Goal: Task Accomplishment & Management: Complete application form

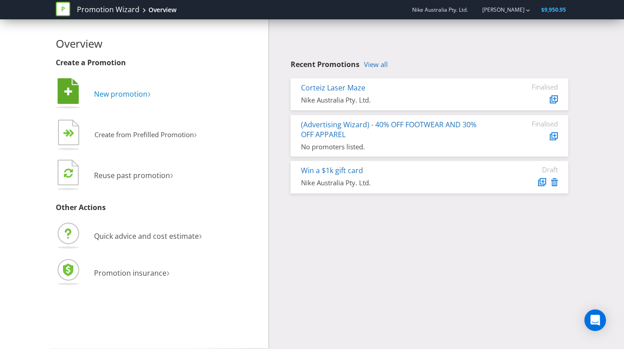
click at [124, 92] on span "New promotion" at bounding box center [121, 94] width 54 height 10
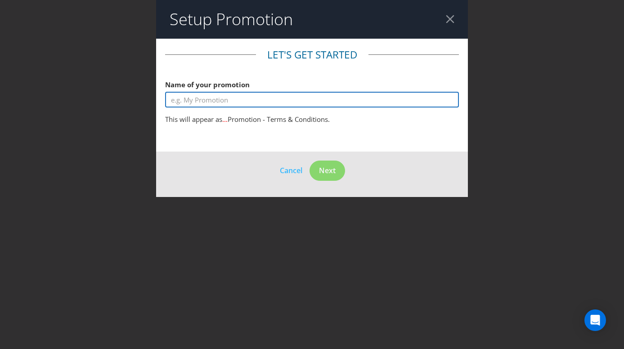
click at [192, 103] on input "text" at bounding box center [312, 100] width 294 height 16
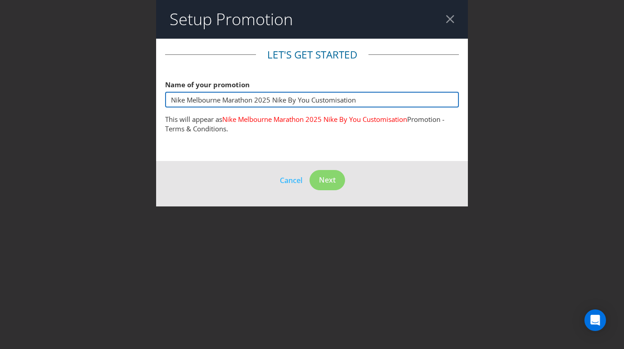
drag, startPoint x: 360, startPoint y: 100, endPoint x: 165, endPoint y: 100, distance: 195.2
click at [165, 100] on input "Nike Melbourne Marathon 2025 Nike By You Customisation" at bounding box center [312, 100] width 294 height 16
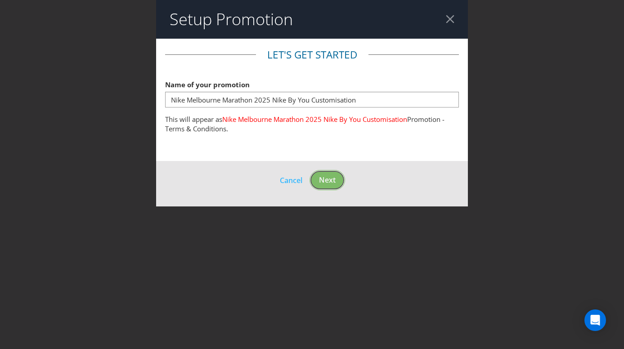
click at [322, 181] on footer "Cancel Next" at bounding box center [312, 183] width 312 height 45
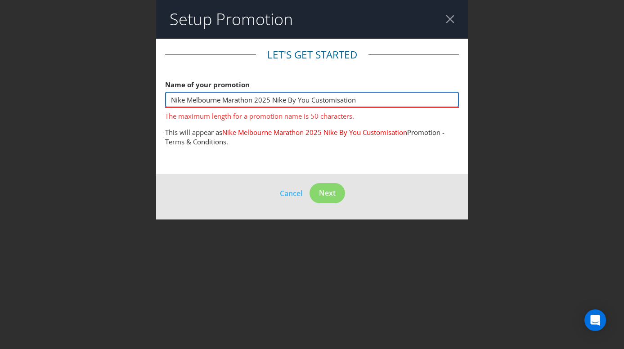
click at [271, 98] on input "Nike Melbourne Marathon 2025 Nike By You Customisation" at bounding box center [312, 100] width 294 height 16
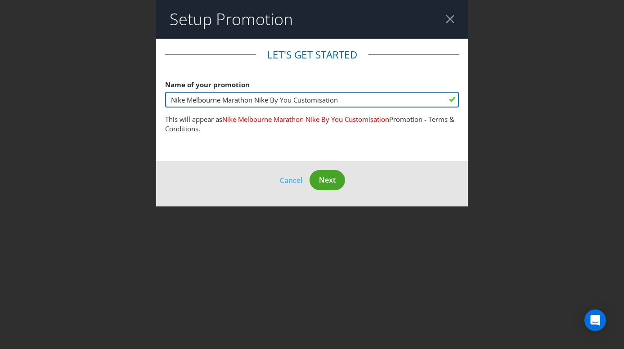
type input "Nike Melbourne Marathon Nike By You Customisation"
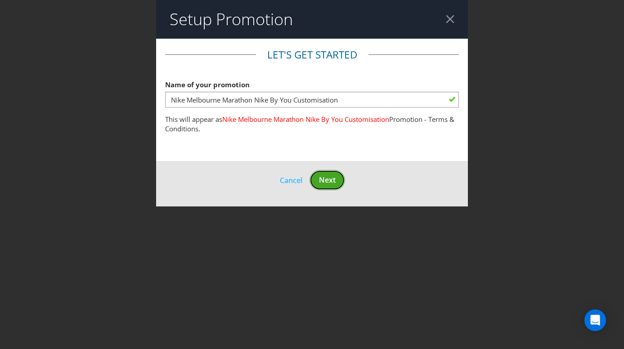
click at [323, 177] on span "Next" at bounding box center [327, 180] width 17 height 10
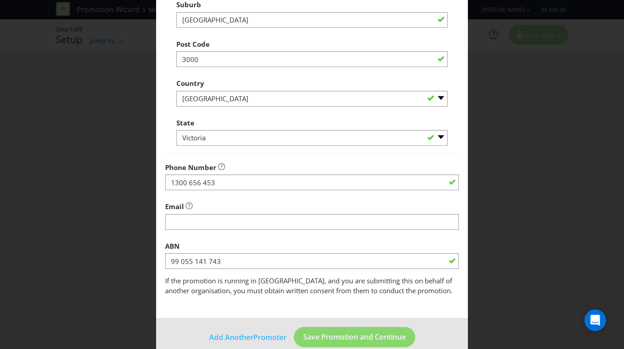
scroll to position [238, 0]
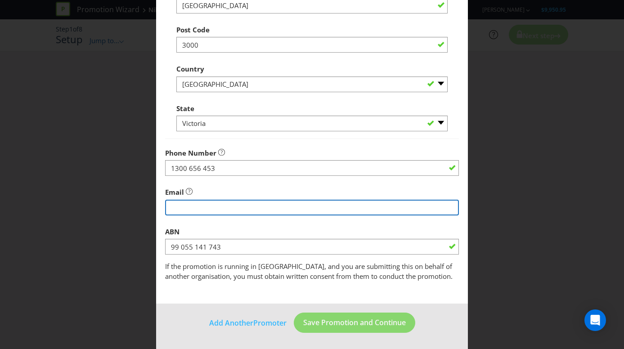
click at [197, 204] on input "string" at bounding box center [312, 208] width 294 height 16
type input "[PERSON_NAME][EMAIL_ADDRESS][PERSON_NAME][DOMAIN_NAME]"
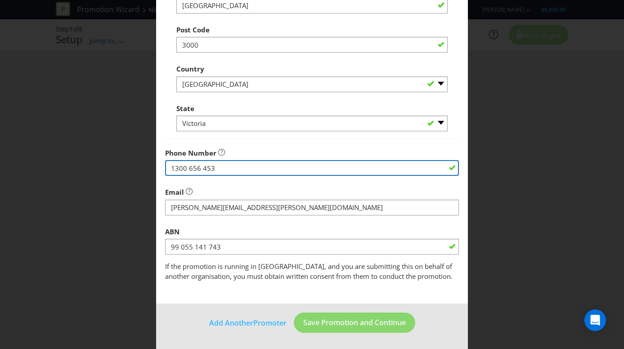
click at [316, 174] on input "1300 656 453" at bounding box center [312, 168] width 294 height 16
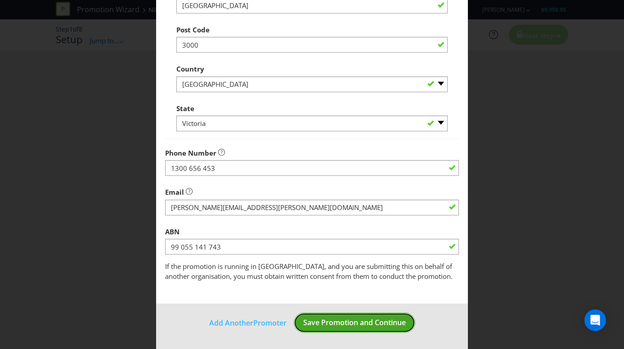
click at [334, 322] on span "Save Promotion and Continue" at bounding box center [354, 322] width 103 height 10
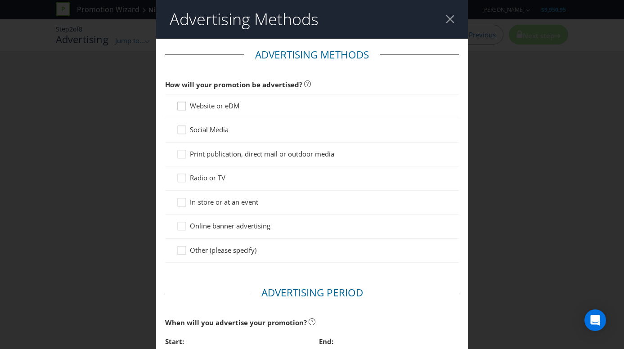
click at [181, 107] on icon at bounding box center [182, 107] width 13 height 13
click at [0, 0] on input "Website or eDM" at bounding box center [0, 0] width 0 height 0
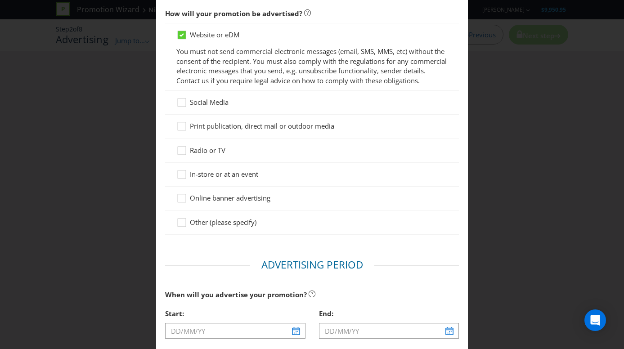
scroll to position [73, 0]
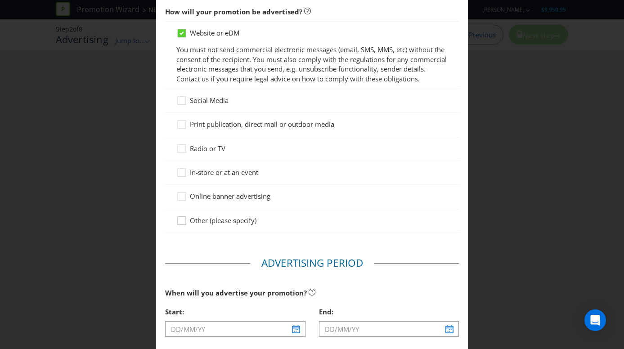
click at [181, 220] on icon at bounding box center [182, 222] width 13 height 13
click at [0, 0] on input "Other (please specify)" at bounding box center [0, 0] width 0 height 0
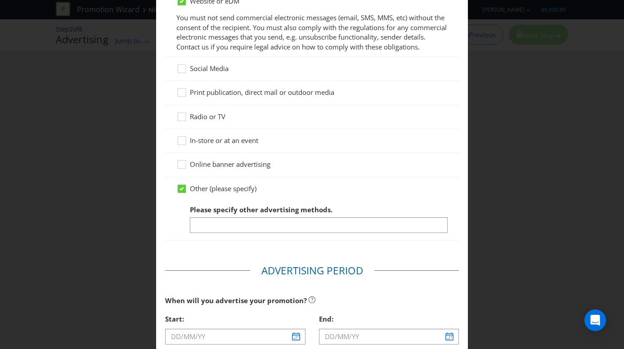
scroll to position [112, 0]
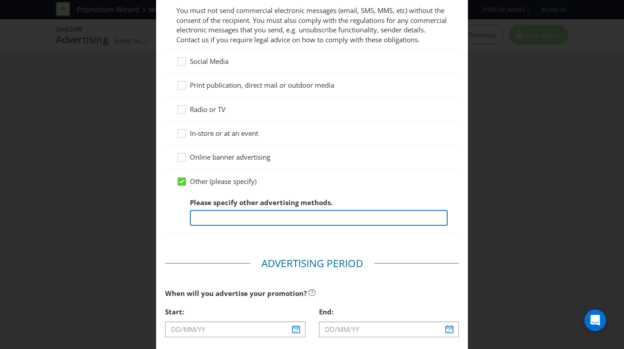
click at [230, 219] on input "text" at bounding box center [319, 218] width 258 height 16
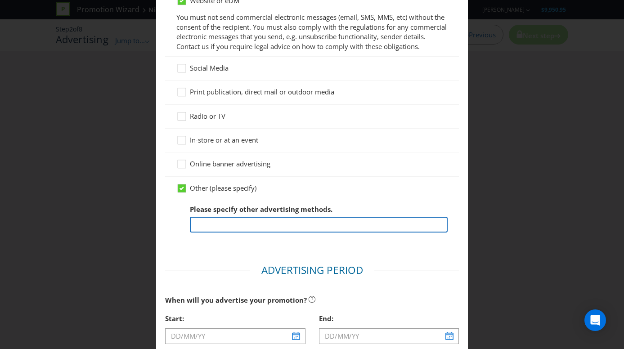
scroll to position [113, 0]
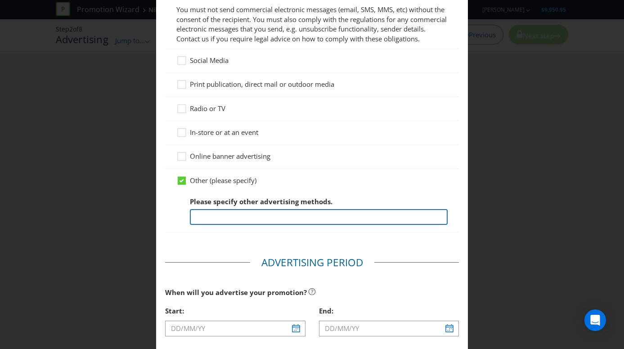
type input "Nike App Notification"
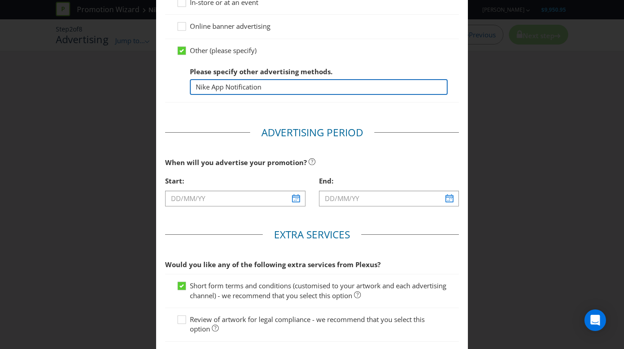
scroll to position [246, 0]
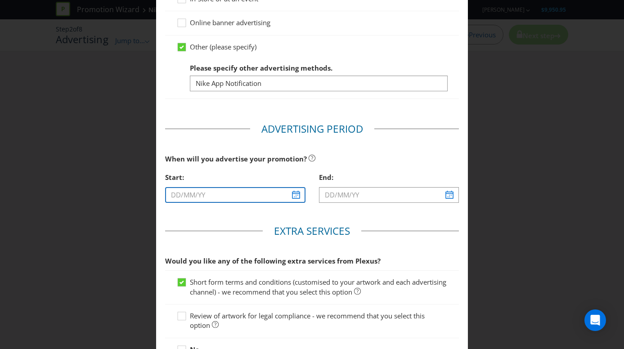
click at [295, 195] on input "text" at bounding box center [235, 195] width 140 height 16
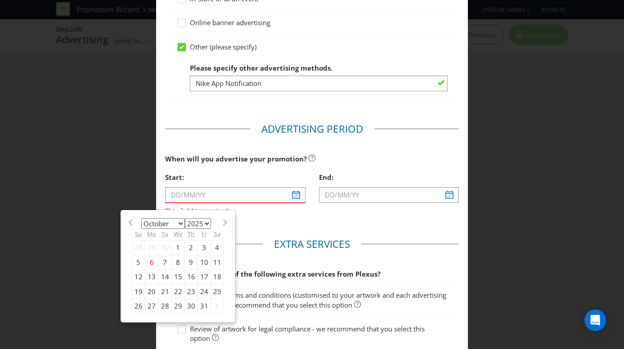
click at [179, 263] on div "8" at bounding box center [177, 262] width 13 height 14
type input "[DATE]"
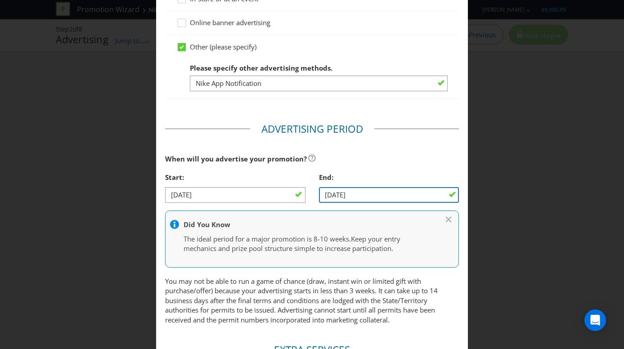
click at [430, 200] on input "[DATE]" at bounding box center [389, 195] width 140 height 16
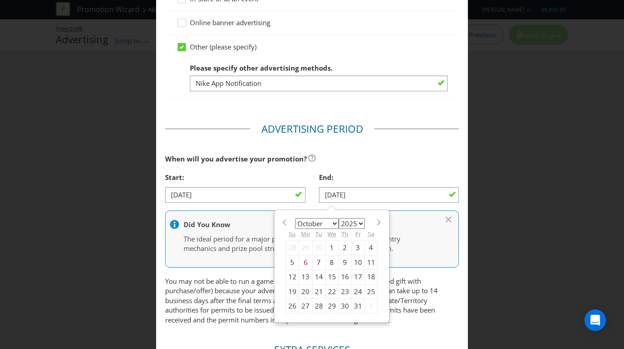
click at [293, 278] on div "12" at bounding box center [292, 277] width 13 height 14
type input "[DATE]"
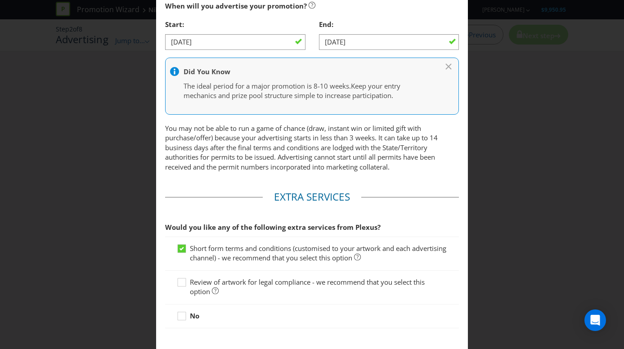
scroll to position [451, 0]
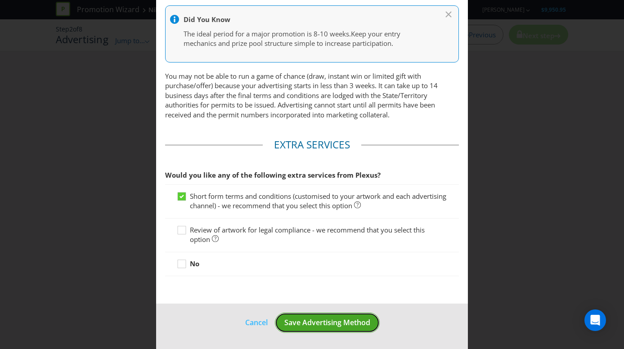
click at [328, 321] on span "Save Advertising Method" at bounding box center [327, 322] width 86 height 10
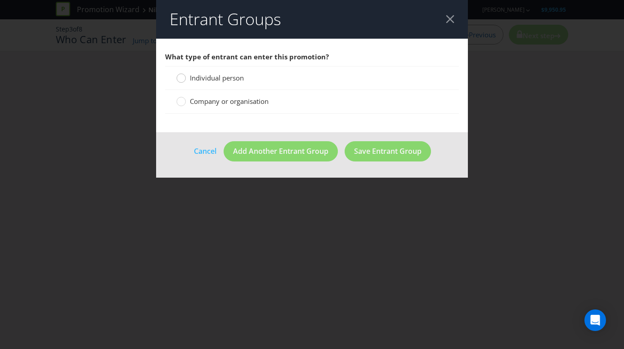
click at [179, 77] on div at bounding box center [181, 75] width 4 height 4
click at [0, 0] on input "Individual person" at bounding box center [0, 0] width 0 height 0
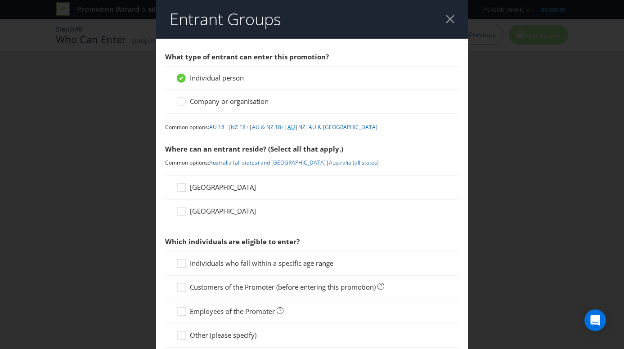
click at [295, 128] on link "AU" at bounding box center [291, 127] width 8 height 8
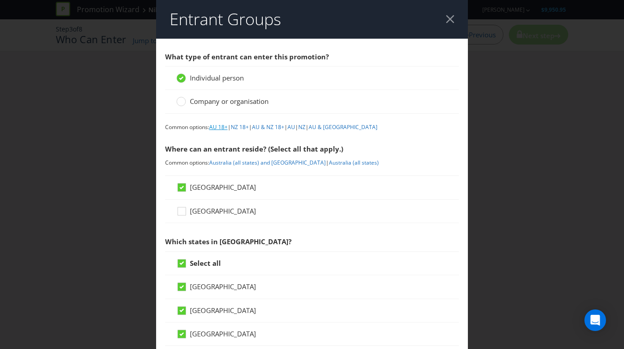
click at [219, 128] on link "AU 18+" at bounding box center [218, 127] width 18 height 8
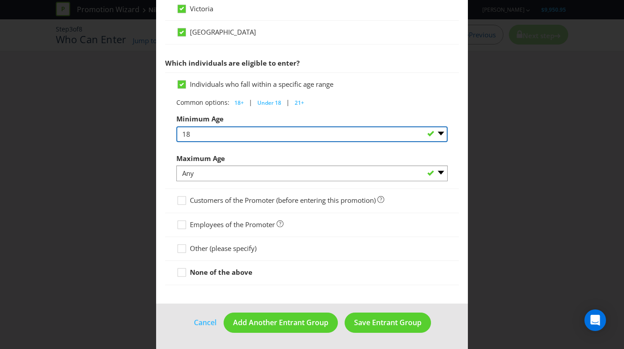
click at [214, 136] on select "Any 1 2 3 4 5 6 7 8 9 10 11 12 13 14 15 16 17 18 19 20 21 22 23 24 25 26 27 28 …" at bounding box center [312, 134] width 272 height 16
select select "16"
click at [176, 126] on select "Any 1 2 3 4 5 6 7 8 9 10 11 12 13 14 15 16 17 18 19 20 21 22 23 24 25 26 27 28 …" at bounding box center [312, 134] width 272 height 16
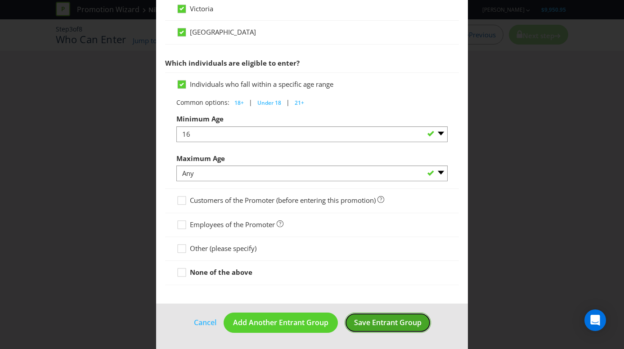
click at [393, 322] on span "Save Entrant Group" at bounding box center [387, 322] width 67 height 10
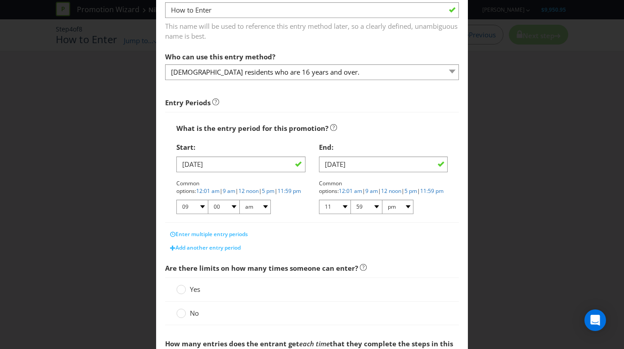
scroll to position [70, 0]
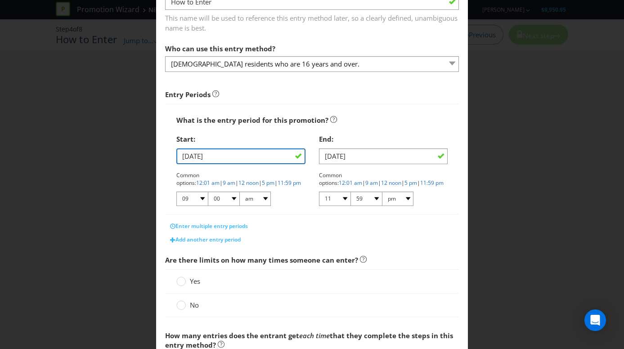
click at [232, 157] on input "[DATE]" at bounding box center [240, 156] width 129 height 16
click at [298, 155] on input "[DATE]" at bounding box center [240, 156] width 129 height 16
click at [268, 159] on input "[DATE]" at bounding box center [240, 156] width 129 height 16
click at [202, 161] on input "[DATE]" at bounding box center [240, 156] width 129 height 16
click at [300, 156] on input "[DATE]" at bounding box center [240, 156] width 129 height 16
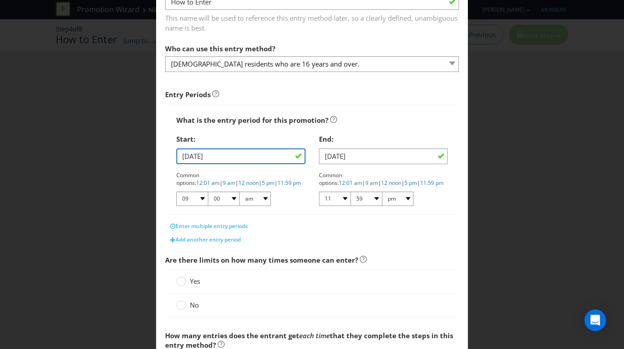
click at [229, 154] on input "[DATE]" at bounding box center [240, 156] width 129 height 16
click at [190, 155] on input "[DATE]" at bounding box center [240, 156] width 129 height 16
type input "[DATE]"
click at [202, 197] on select "01 02 03 04 05 06 07 08 09 10 11 12" at bounding box center [191, 199] width 31 height 14
select select "08"
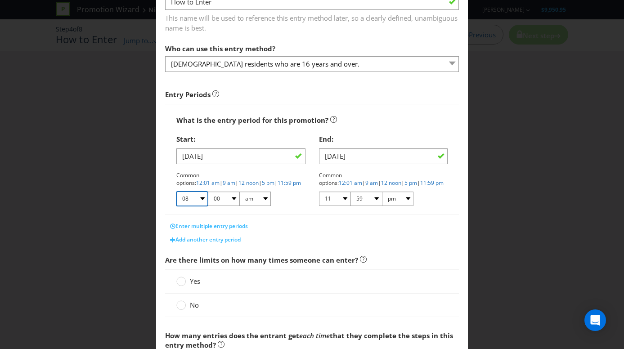
click at [176, 192] on select "01 02 03 04 05 06 07 08 09 10 11 12" at bounding box center [191, 199] width 31 height 14
click at [344, 201] on select "01 02 03 04 05 06 07 08 09 10 11 12" at bounding box center [334, 199] width 31 height 14
select select "04"
click at [319, 192] on select "01 02 03 04 05 06 07 08 09 10 11 12" at bounding box center [334, 199] width 31 height 14
click at [375, 199] on select "00 01 05 10 15 20 25 29 30 35 40 45 50 55 59" at bounding box center [365, 199] width 31 height 14
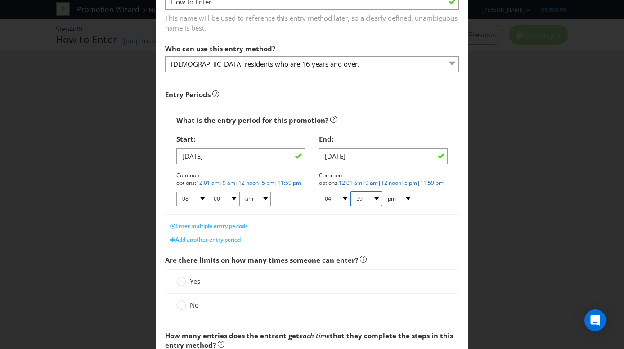
select select "00"
click at [350, 192] on select "00 01 05 10 15 20 25 29 30 35 40 45 50 55 59" at bounding box center [365, 199] width 31 height 14
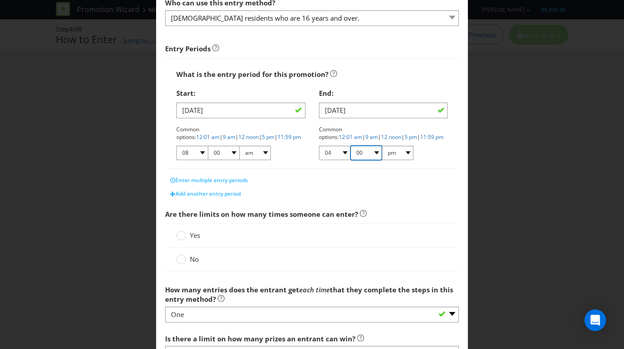
scroll to position [119, 0]
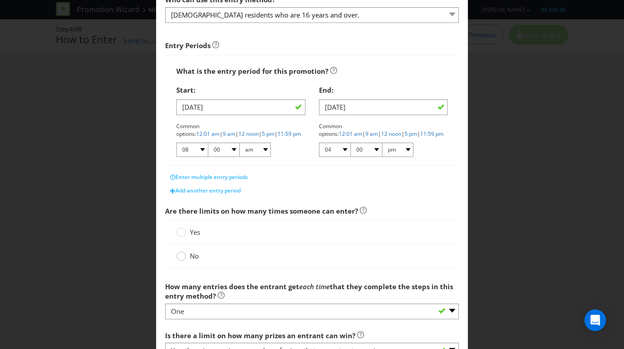
click at [182, 257] on circle at bounding box center [181, 256] width 9 height 9
click at [0, 0] on input "No" at bounding box center [0, 0] width 0 height 0
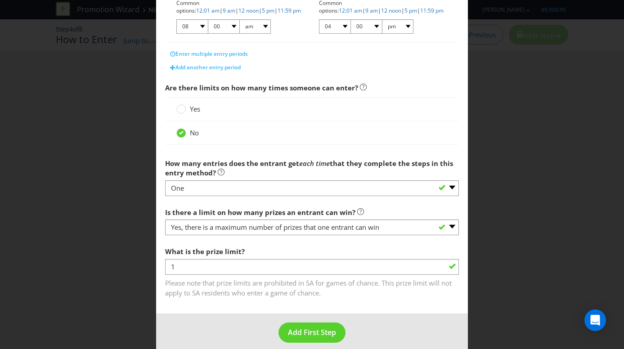
scroll to position [252, 0]
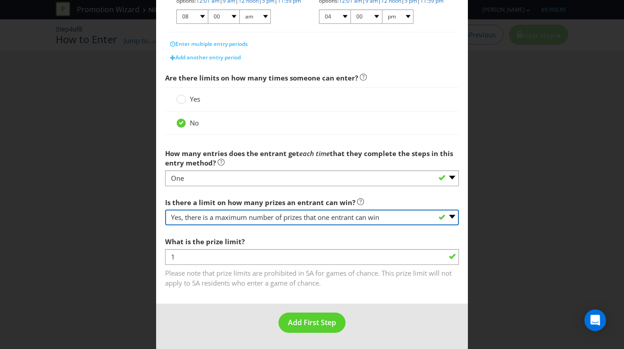
click at [272, 219] on select "-- Please select -- Yes, there is a maximum number of prizes that one entrant c…" at bounding box center [312, 218] width 294 height 16
select select "NA"
click at [165, 225] on select "-- Please select -- Yes, there is a maximum number of prizes that one entrant c…" at bounding box center [312, 218] width 294 height 16
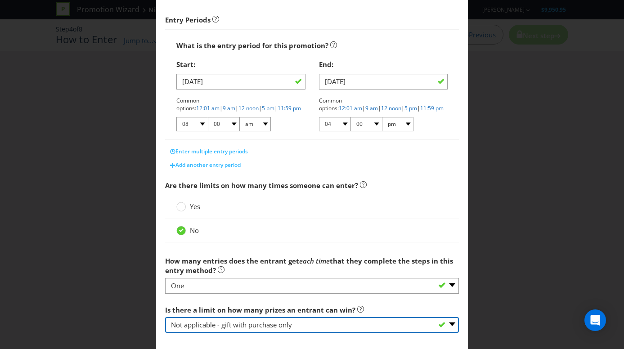
scroll to position [190, 0]
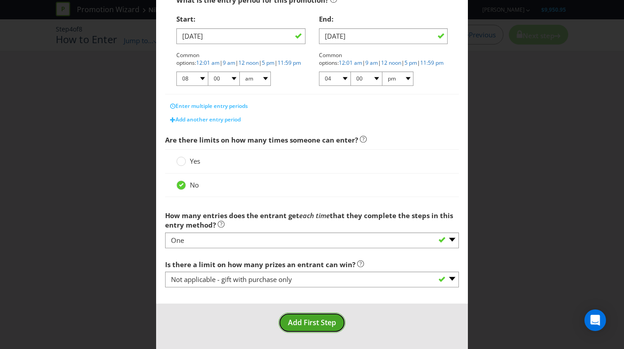
click at [305, 323] on span "Add First Step" at bounding box center [312, 322] width 48 height 10
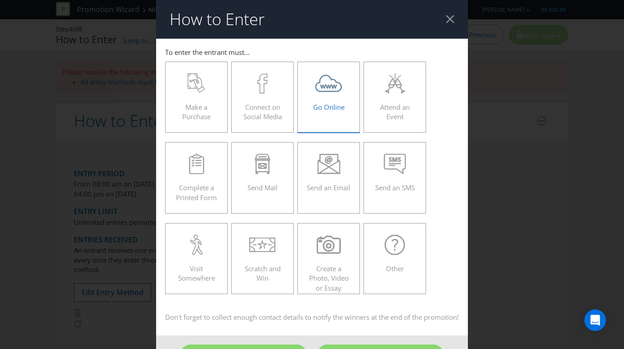
scroll to position [40, 0]
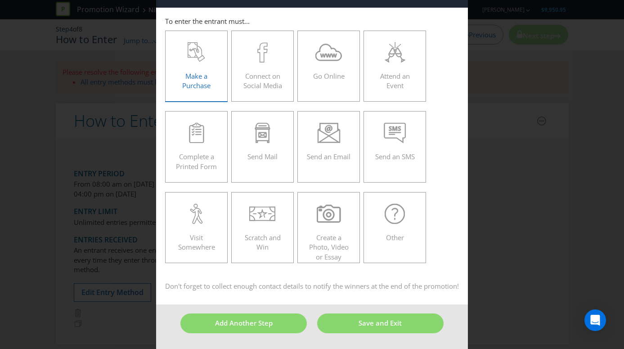
click at [199, 61] on div "Make a Purchase" at bounding box center [196, 62] width 44 height 40
click at [0, 0] on input "Make a Purchase" at bounding box center [0, 0] width 0 height 0
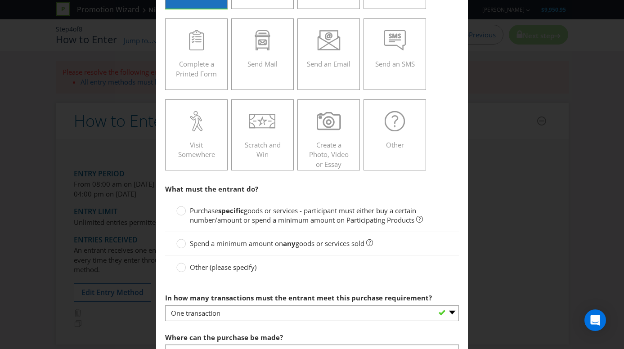
scroll to position [166, 0]
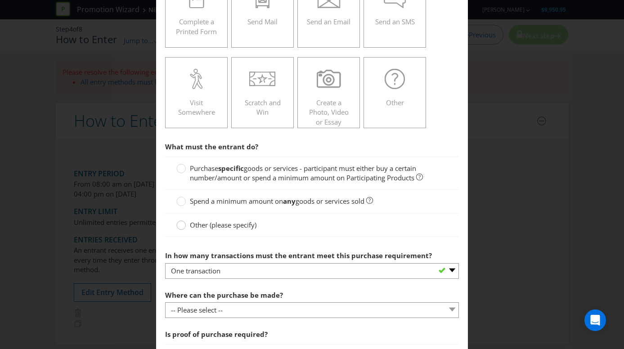
click at [183, 224] on circle at bounding box center [181, 225] width 9 height 9
click at [0, 0] on input "Other (please specify)" at bounding box center [0, 0] width 0 height 0
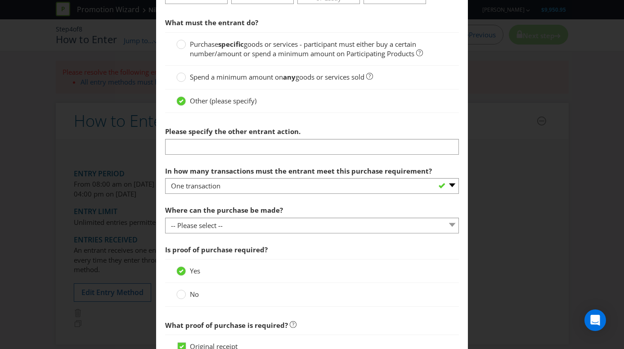
scroll to position [294, 0]
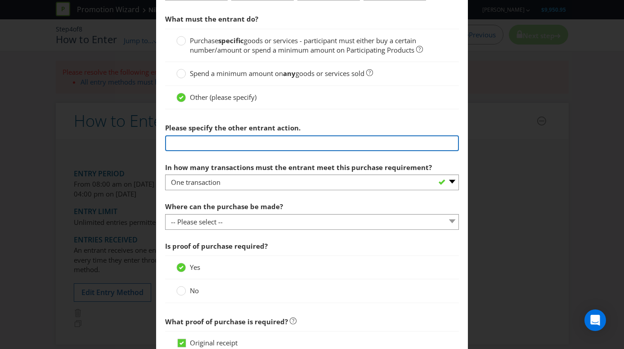
click at [184, 147] on input "text" at bounding box center [312, 143] width 294 height 16
paste input "Eligible customers who purchase Nike Mens Stride Short Sleeve Top or Long Sleev…"
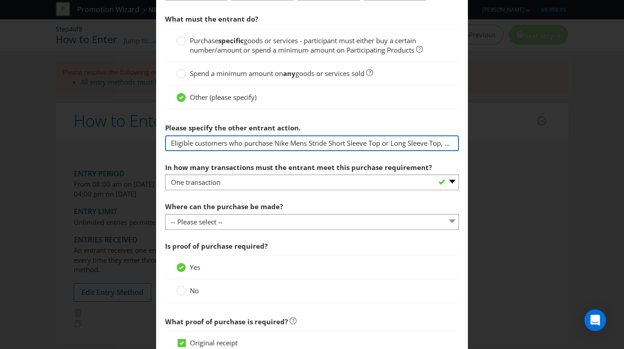
click at [273, 143] on input "Eligible customers who purchase Nike Mens Stride Short Sleeve Top or Long Sleev…" at bounding box center [312, 143] width 294 height 16
click at [276, 143] on input "Eligible customers who purchase SELECTED NIKE APPAREL) Nike Mens Stride Short S…" at bounding box center [312, 143] width 294 height 16
click at [321, 143] on input "Eligible customers who purchase (SELECTED NIKE APPAREL) Nike Mens Stride Short …" at bounding box center [312, 143] width 294 height 16
click at [341, 144] on input "Eligible customers who purchase (SELECTED NIKE APPAREL) Nike Mens Stride Short …" at bounding box center [312, 143] width 294 height 16
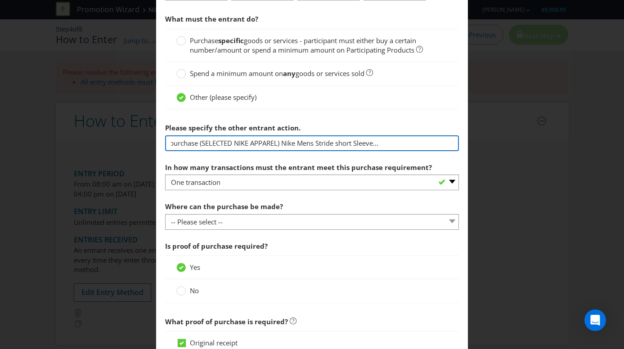
click at [361, 143] on input "Eligible customers who purchase (SELECTED NIKE APPAREL) Nike Mens Stride short …" at bounding box center [312, 143] width 294 height 16
click at [382, 143] on input "Eligible customers who purchase (SELECTED NIKE APPAREL) Nike Mens Stride short …" at bounding box center [312, 143] width 294 height 16
click at [404, 143] on input "Eligible customers who purchase (SELECTED NIKE APPAREL) Nike Mens Stride short …" at bounding box center [312, 143] width 294 height 16
click at [417, 143] on input "Eligible customers who purchase (SELECTED NIKE APPAREL) Nike Mens Stride short …" at bounding box center [312, 143] width 294 height 16
click at [400, 143] on input "Eligible customers who purchase (SELECTED NIKE APPAREL) Nike Mens Stride short …" at bounding box center [312, 143] width 294 height 16
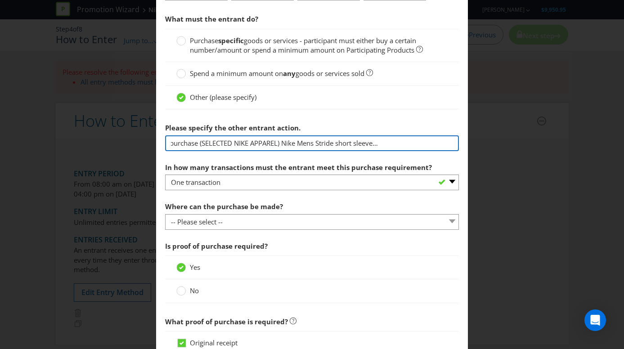
click at [403, 142] on input "Eligible customers who purchase (SELECTED NIKE APPAREL) Nike Mens Stride short …" at bounding box center [312, 143] width 294 height 16
click at [393, 143] on input "Eligible customers who purchase (SELECTED NIKE APPAREL) Nike Mens Stride short …" at bounding box center [312, 143] width 294 height 16
click at [402, 143] on input "Eligible customers who purchase (SELECTED NIKE APPAREL) Nike Mens Stride short …" at bounding box center [312, 143] width 294 height 16
click at [429, 143] on input "Eligible customers who purchase (SELECTED NIKE APPAREL) Nike Mens Stride short …" at bounding box center [312, 143] width 294 height 16
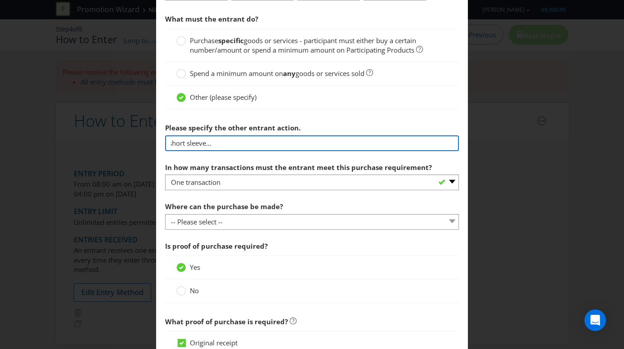
scroll to position [0, 247]
click at [331, 143] on input "Eligible customers who purchase (SELECTED NIKE APPAREL) Nike Mens Stride short …" at bounding box center [312, 143] width 294 height 16
click at [402, 143] on input "Eligible customers who purchase (SELECTED NIKE APPAREL) Nike Mens Stride short …" at bounding box center [312, 143] width 294 height 16
click at [419, 146] on input "Eligible customers who purchase (SELECTED NIKE APPAREL) Nike Mens Stride short …" at bounding box center [312, 143] width 294 height 16
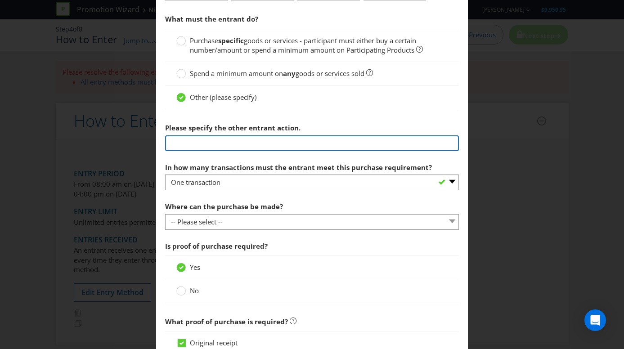
scroll to position [0, 391]
click at [389, 143] on input "Eligible customers who purchase (SELECTED NIKE APPAREL) Nike Mens Stride short …" at bounding box center [312, 143] width 294 height 16
type input "Eligible customers who purchase (SELECTED NIKE APPAREL) Nike Mens Stride short …"
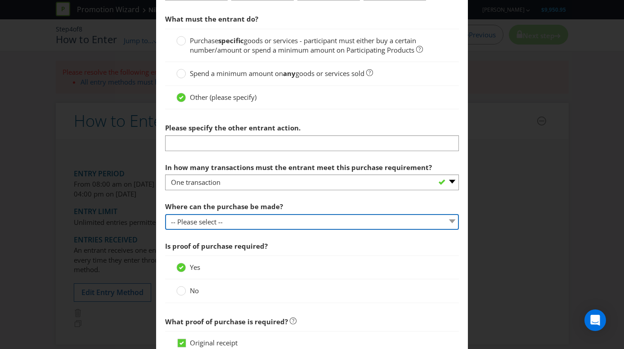
click at [208, 224] on select "-- Please select -- Any stores displaying promotional material (including onlin…" at bounding box center [312, 222] width 294 height 16
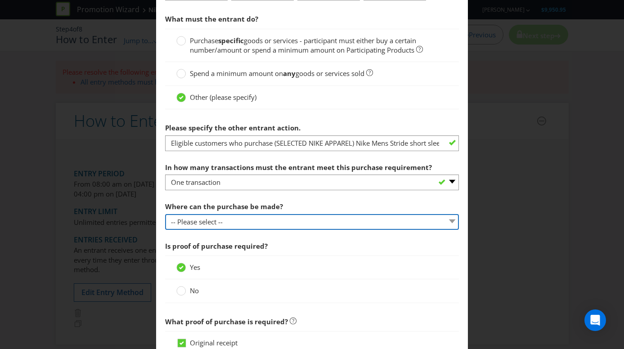
select select "OTHER"
click at [165, 214] on select "-- Please select -- Any stores displaying promotional material (including onlin…" at bounding box center [312, 222] width 294 height 16
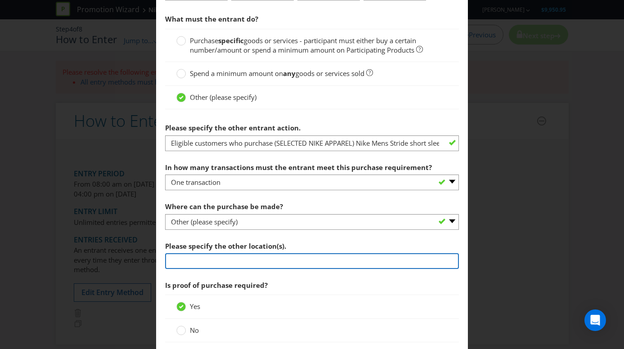
click at [188, 259] on input "text" at bounding box center [312, 261] width 294 height 16
type input "Nike Melbourne Marathon Retail Expo, Melbourne Cricket Ground Lawn 24, [GEOGRAP…"
drag, startPoint x: 294, startPoint y: 261, endPoint x: 467, endPoint y: 263, distance: 173.6
click at [467, 263] on main "To enter the entrant must... Make a Purchase Connect on Social Media Go Online …" at bounding box center [312, 225] width 312 height 961
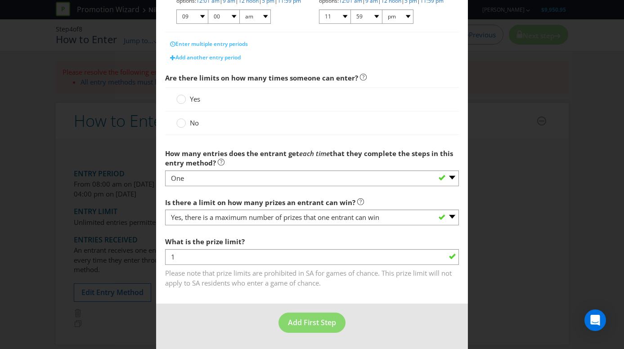
scroll to position [252, 0]
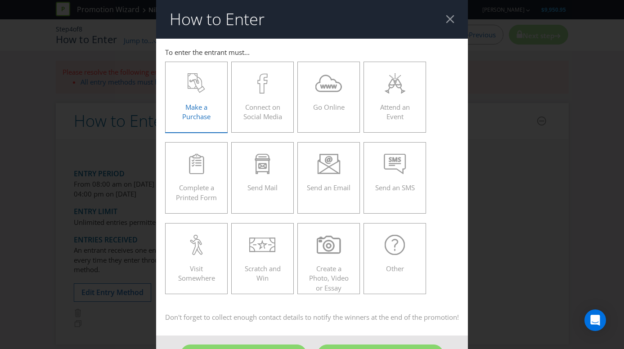
click at [195, 90] on icon at bounding box center [197, 83] width 18 height 20
click at [0, 0] on input "Make a Purchase" at bounding box center [0, 0] width 0 height 0
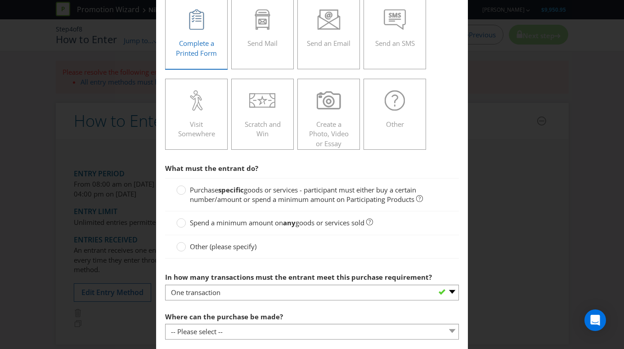
scroll to position [166, 0]
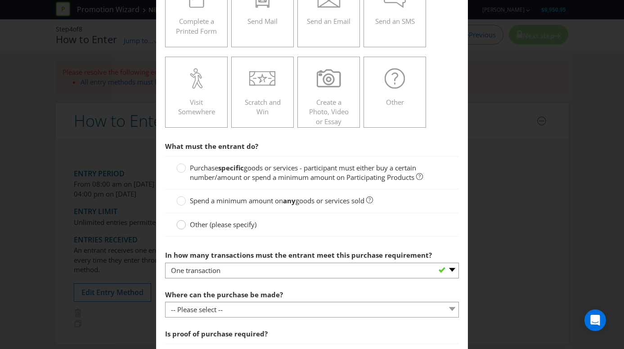
click at [182, 227] on circle at bounding box center [181, 224] width 9 height 9
click at [0, 0] on input "Other (please specify)" at bounding box center [0, 0] width 0 height 0
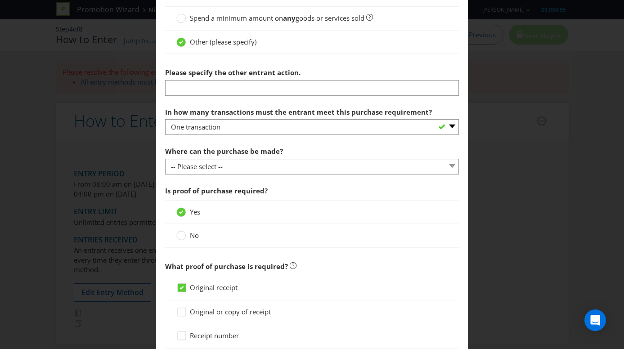
scroll to position [351, 0]
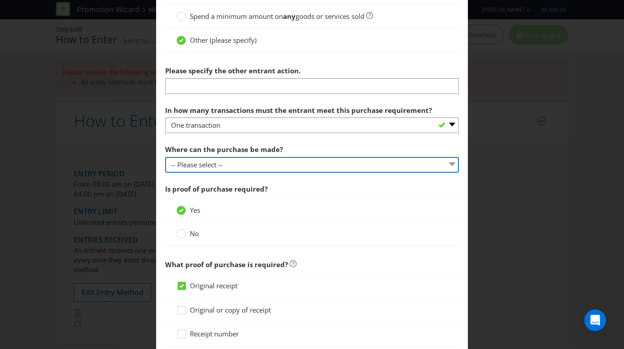
click at [237, 168] on select "-- Please select -- Any stores displaying promotional material (including onlin…" at bounding box center [312, 165] width 294 height 16
select select "OTHER"
click at [165, 157] on select "-- Please select -- Any stores displaying promotional material (including onlin…" at bounding box center [312, 165] width 294 height 16
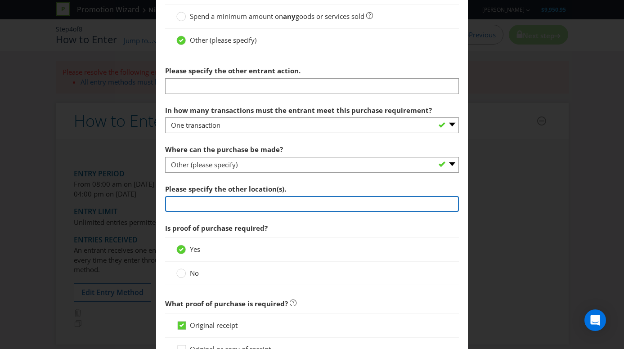
click at [206, 205] on input "text" at bounding box center [312, 204] width 294 height 16
type input "Nike Melbourne Marathon Retail Expo, Melbourne Cricket Ground Lawn 24, [GEOGRAP…"
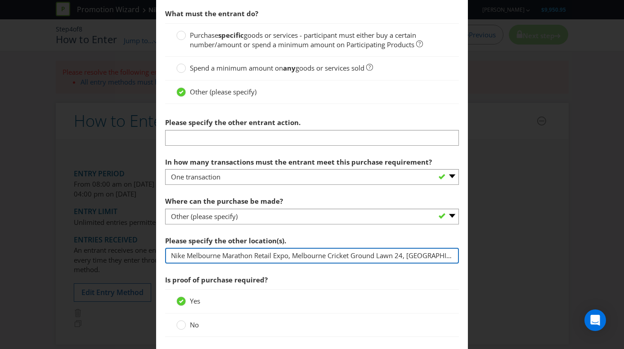
scroll to position [301, 0]
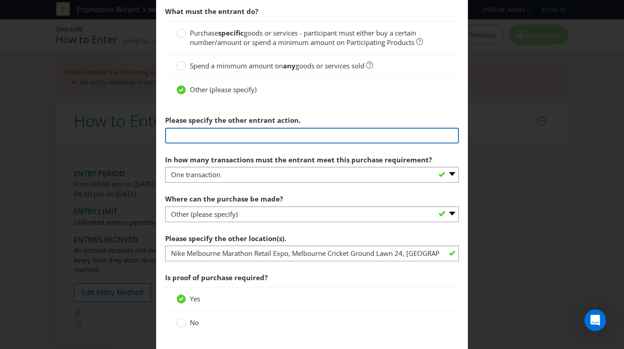
click at [190, 134] on input "text" at bounding box center [312, 136] width 294 height 16
paste input "Eligible customers who purchase Nike Mens Stride Short Sleeve Top or Long Sleev…"
type input "Eligible customers who purchase Nike Mens Stride Short Sleeve Top or Long Sleev…"
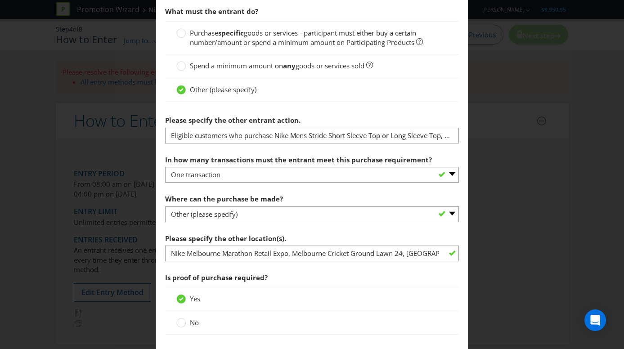
scroll to position [252, 0]
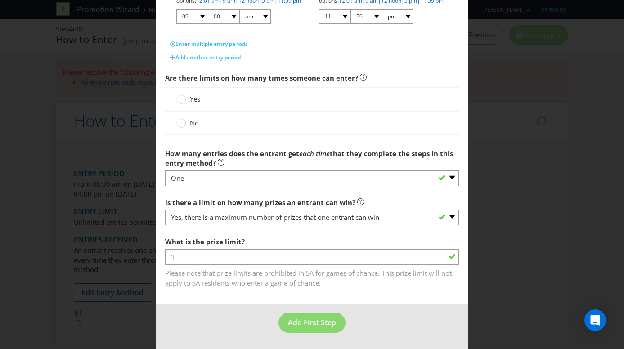
scroll to position [40, 0]
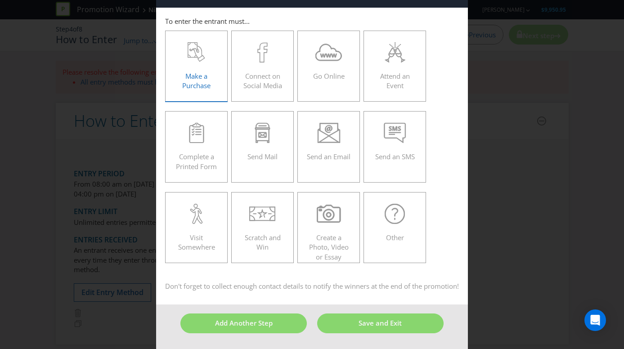
click at [205, 72] on span "Make a Purchase" at bounding box center [196, 81] width 28 height 18
click at [0, 0] on input "Make a Purchase" at bounding box center [0, 0] width 0 height 0
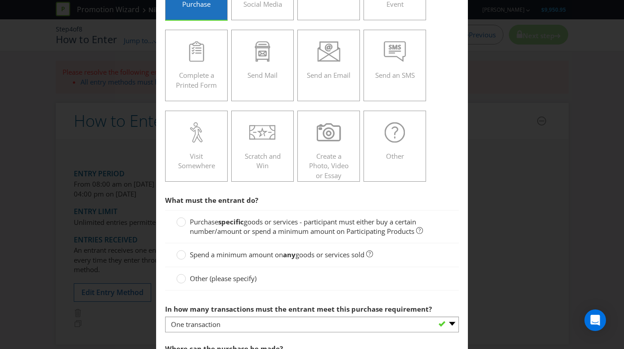
scroll to position [122, 0]
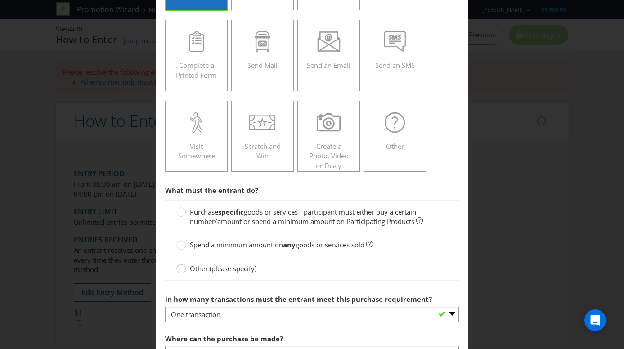
click at [182, 266] on div at bounding box center [181, 266] width 4 height 4
click at [0, 0] on input "Other (please specify)" at bounding box center [0, 0] width 0 height 0
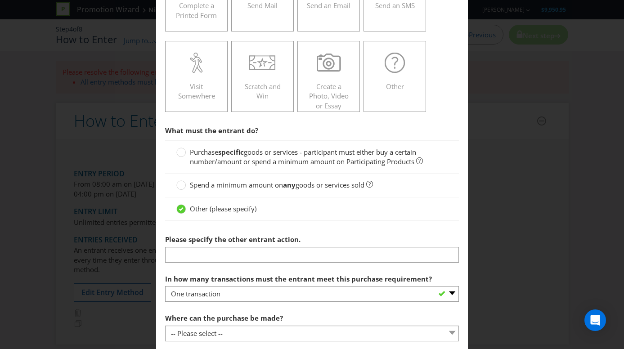
scroll to position [188, 0]
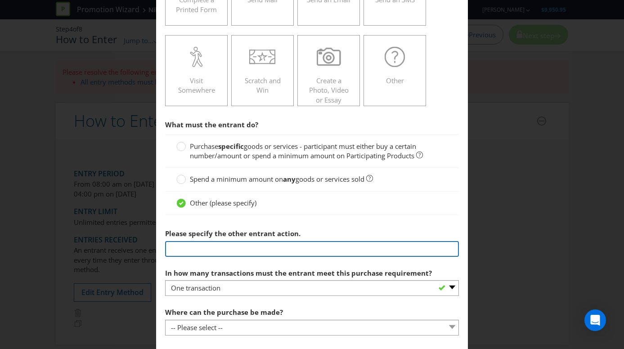
click at [241, 250] on input "text" at bounding box center [312, 249] width 294 height 16
paste input "Eligible customers who purchase Nike Mens Stride Short Sleeve Top or Long Sleev…"
click at [257, 244] on input "Eligible customers who purchase Nike Mens Stride Short Sleeve Top or Long Sleev…" at bounding box center [312, 249] width 294 height 16
click at [261, 251] on input "Eligible customers who purchase Nike Mens Stride Short Sleeve Top or Long Sleev…" at bounding box center [312, 249] width 294 height 16
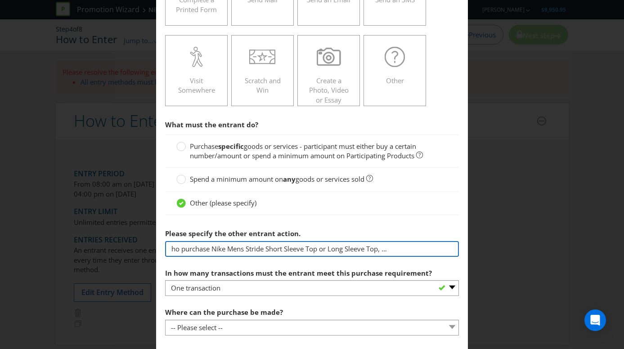
scroll to position [0, 0]
click at [306, 248] on input "Eligible customers who purchase Nike Mens Stride Short Sleeve Top or Long Sleev…" at bounding box center [312, 249] width 294 height 16
click at [334, 249] on input "Eligible customers who purchase Nike Men's Stride Short Sleeve Top or Long Slee…" at bounding box center [312, 249] width 294 height 16
click at [353, 249] on input "Eligible customers who purchase Nike Men's Stride short Sleeve Top or Long Slee…" at bounding box center [312, 249] width 294 height 16
click at [374, 250] on input "Eligible customers who purchase Nike Men's Stride short sleeve Top or Long Slee…" at bounding box center [312, 249] width 294 height 16
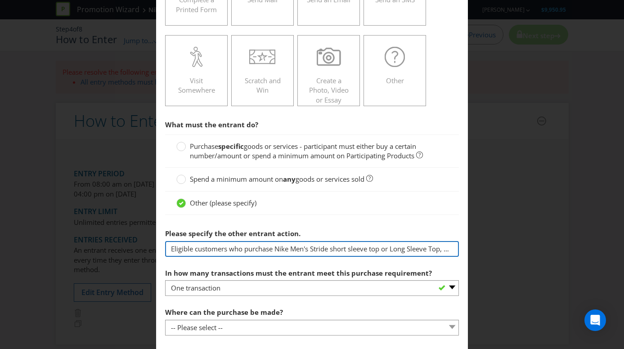
click at [396, 249] on input "Eligible customers who purchase Nike Men's Stride short sleeve top or Long Slee…" at bounding box center [312, 249] width 294 height 16
click at [431, 249] on input "Eligible customers who purchase Nike Men's Stride short sleeve top or Stride lo…" at bounding box center [312, 249] width 294 height 16
click at [437, 250] on input "Eligible customers who purchase Nike Men's Stride short sleeve top or Stride lo…" at bounding box center [312, 249] width 294 height 16
click at [426, 248] on input "Eligible customers who purchase Nike Men's Stride short sleeve top or Stride lo…" at bounding box center [312, 249] width 294 height 16
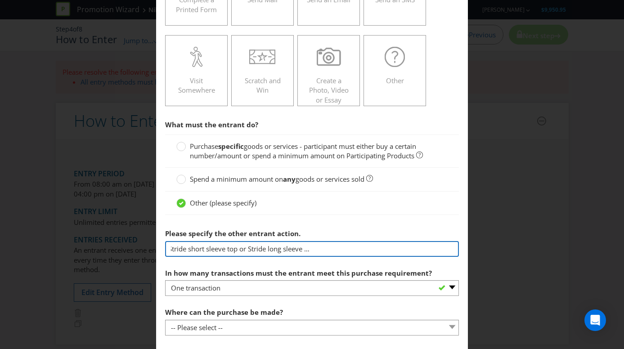
click at [430, 249] on input "Eligible customers who purchase Nike Men's Stride short sleeve top or Stride lo…" at bounding box center [312, 249] width 294 height 16
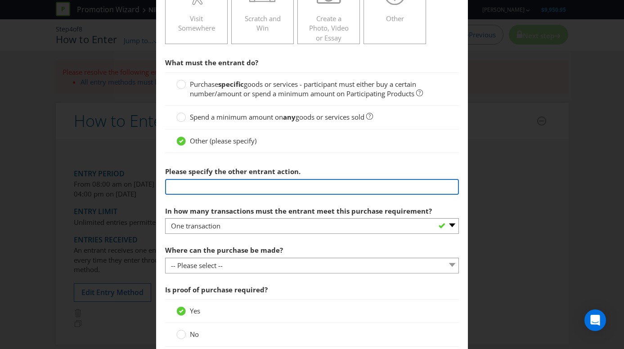
scroll to position [253, 0]
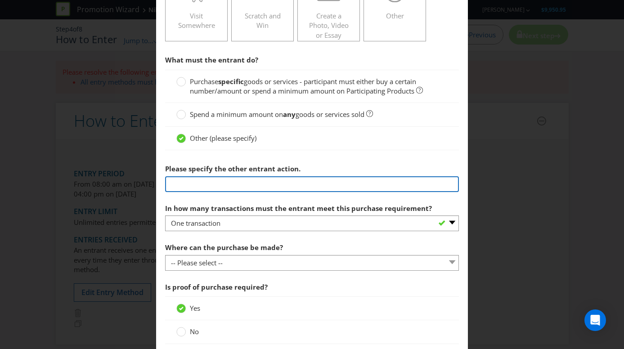
click at [260, 184] on input "Eligible customers who purchase Nike Men's Stride short sleeve top or Stride lo…" at bounding box center [312, 184] width 294 height 16
click at [424, 183] on input "Eligible customers who purchase Nike Men's Stride short sleeve top or Stride lo…" at bounding box center [312, 184] width 294 height 16
drag, startPoint x: 455, startPoint y: 184, endPoint x: 171, endPoint y: 182, distance: 283.8
click at [171, 182] on input "Eligible customers who purchase Nike Men's Stride short sleeve top or Stride lo…" at bounding box center [312, 184] width 294 height 16
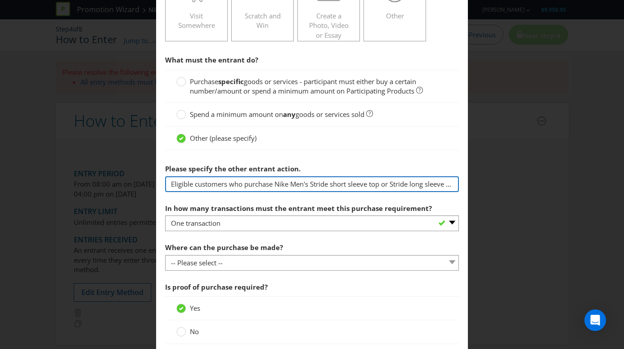
type input "Eligible customers who purchase Nike Men's Stride short sleeve top or Stride lo…"
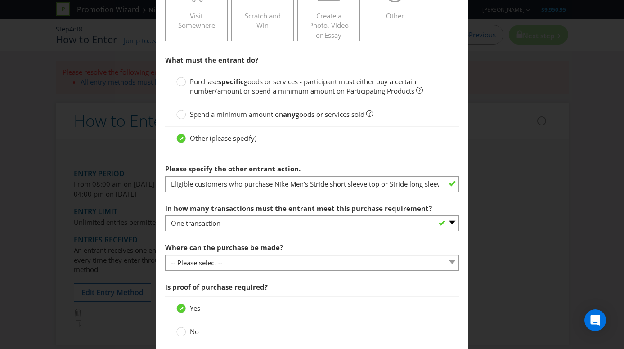
click at [283, 249] on div "Where can the purchase be made? -- Please select -- Any stores displaying promo…" at bounding box center [312, 254] width 294 height 32
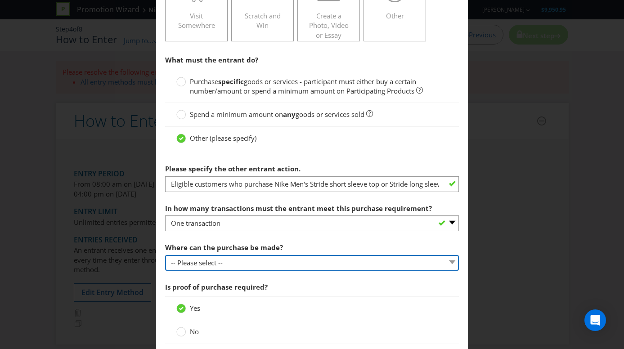
click at [282, 264] on select "-- Please select -- Any stores displaying promotional material (including onlin…" at bounding box center [312, 263] width 294 height 16
select select "OTHER"
click at [165, 255] on select "-- Please select -- Any stores displaying promotional material (including onlin…" at bounding box center [312, 263] width 294 height 16
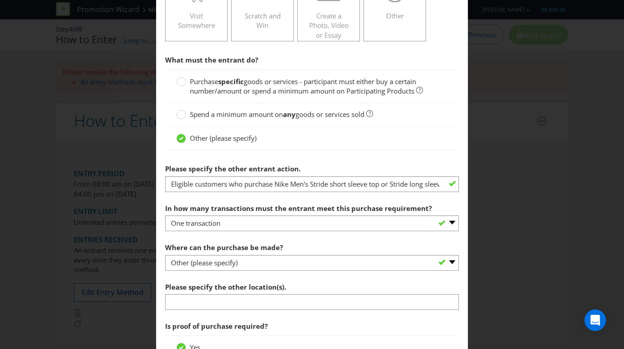
click at [224, 293] on div "Please specify the other location(s)." at bounding box center [312, 294] width 294 height 32
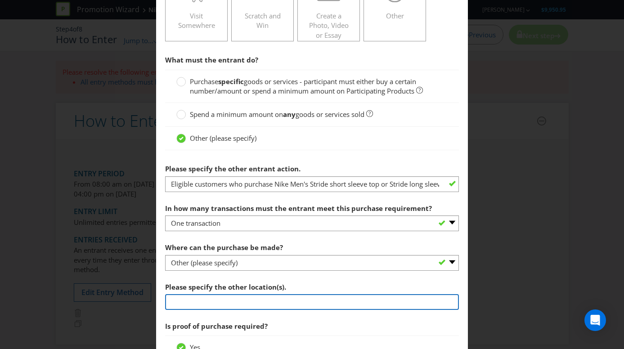
click at [223, 304] on input "text" at bounding box center [312, 302] width 294 height 16
type input "Nike Melbourne Marathon Retail Expo, Melbourne Cricket Ground Lawn 24, [GEOGRAP…"
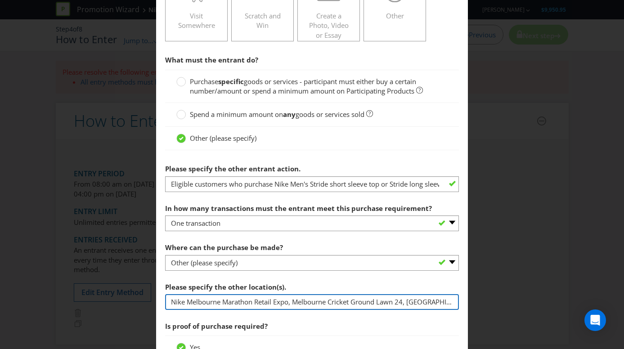
click at [172, 303] on input "Nike Melbourne Marathon Retail Expo, Melbourne Cricket Ground Lawn 24, [GEOGRAP…" at bounding box center [312, 302] width 294 height 16
drag, startPoint x: 172, startPoint y: 303, endPoint x: 453, endPoint y: 301, distance: 281.5
click at [453, 301] on input "Nike Melbourne Marathon Retail Expo, Melbourne Cricket Ground Lawn 24, [GEOGRAP…" at bounding box center [312, 302] width 294 height 16
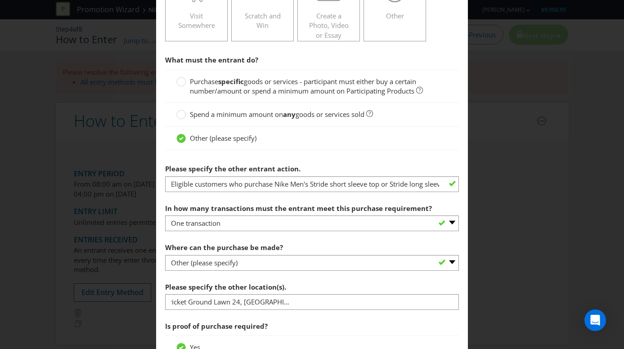
click at [445, 289] on div "Please specify the other location(s). Nike Melbourne Marathon Retail Expo, Melb…" at bounding box center [312, 294] width 294 height 32
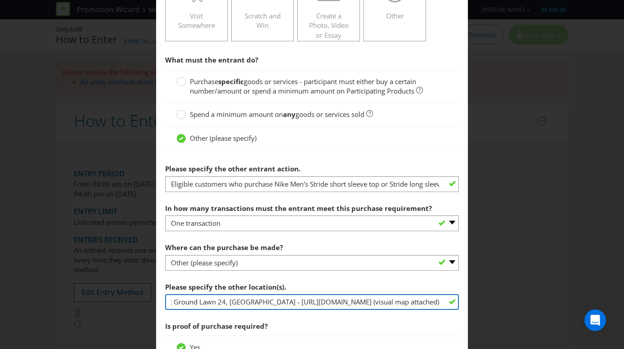
scroll to position [0, 227]
drag, startPoint x: 171, startPoint y: 302, endPoint x: 447, endPoint y: 300, distance: 275.2
click at [447, 300] on input "Nike Melbourne Marathon Retail Expo, Melbourne Cricket Ground Lawn 24, [GEOGRAP…" at bounding box center [312, 302] width 294 height 16
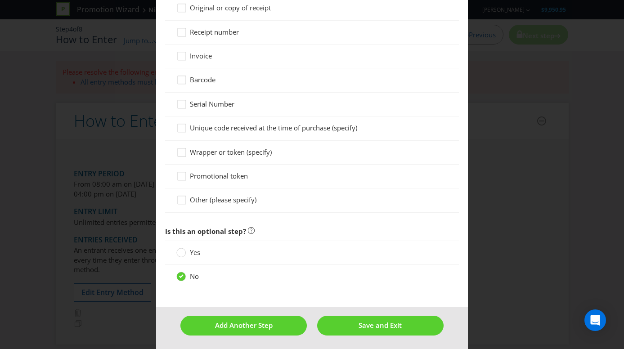
scroll to position [694, 0]
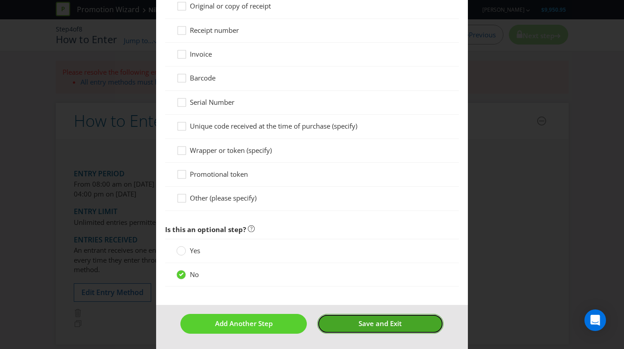
click at [370, 322] on span "Save and Exit" at bounding box center [379, 323] width 43 height 9
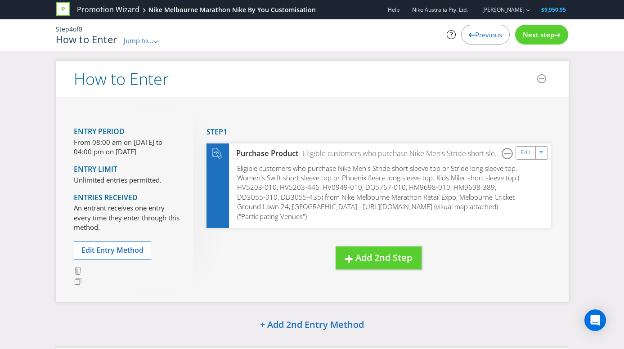
click at [545, 37] on span "Next step" at bounding box center [538, 34] width 31 height 9
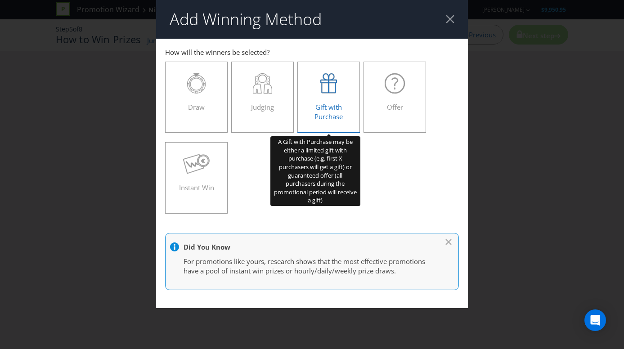
click at [318, 92] on div at bounding box center [329, 83] width 44 height 20
click at [0, 0] on input "Gift with Purchase" at bounding box center [0, 0] width 0 height 0
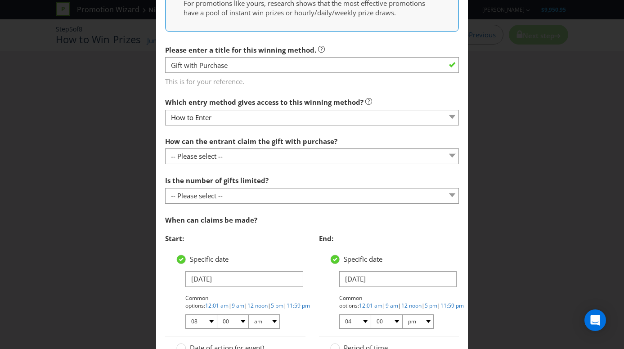
scroll to position [271, 0]
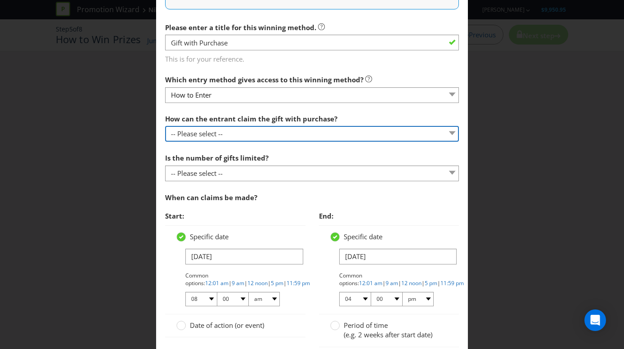
click at [256, 136] on select "-- Please select -- Already covered by entry mechanic Automatically sent to cla…" at bounding box center [312, 134] width 294 height 16
select select "IN_STORE"
click at [165, 126] on select "-- Please select -- Already covered by entry mechanic Automatically sent to cla…" at bounding box center [312, 134] width 294 height 16
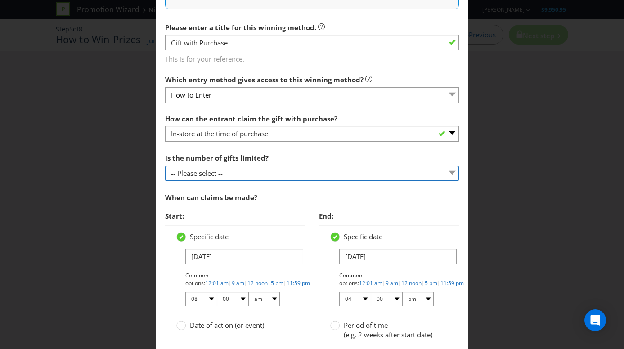
click at [226, 173] on select "-- Please select -- Unlimited gifts available during promotional period Number …" at bounding box center [312, 173] width 294 height 16
select select "UNLIMITED"
click at [165, 165] on select "-- Please select -- Unlimited gifts available during promotional period Number …" at bounding box center [312, 173] width 294 height 16
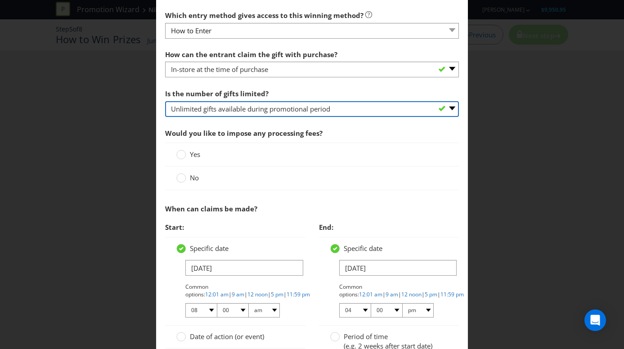
scroll to position [357, 0]
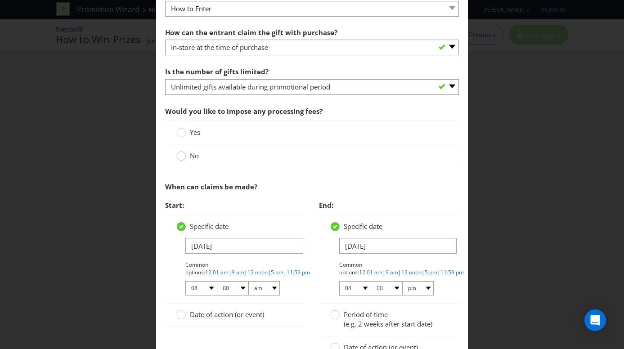
click at [182, 156] on circle at bounding box center [181, 156] width 9 height 9
click at [0, 0] on input "No" at bounding box center [0, 0] width 0 height 0
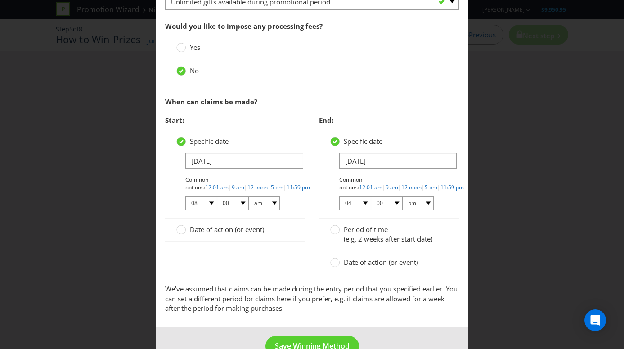
scroll to position [465, 0]
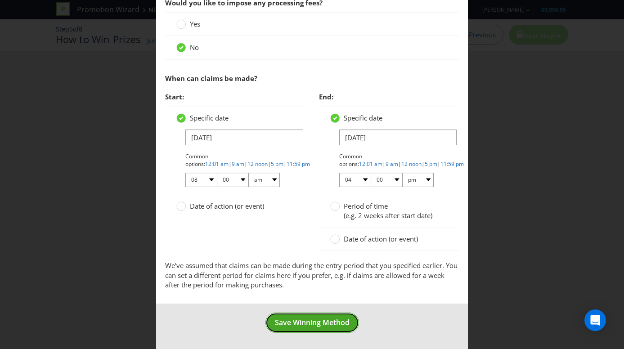
click at [322, 321] on span "Save Winning Method" at bounding box center [312, 322] width 75 height 10
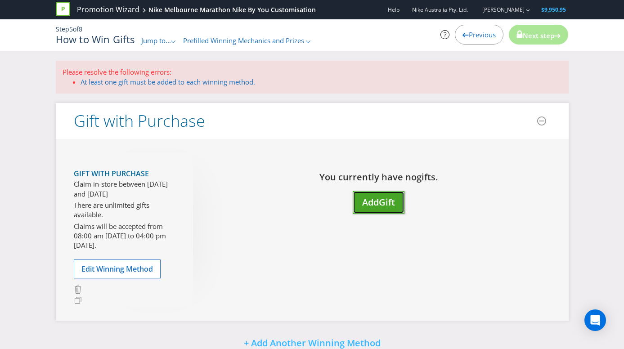
click at [387, 205] on span "Gift" at bounding box center [387, 202] width 16 height 12
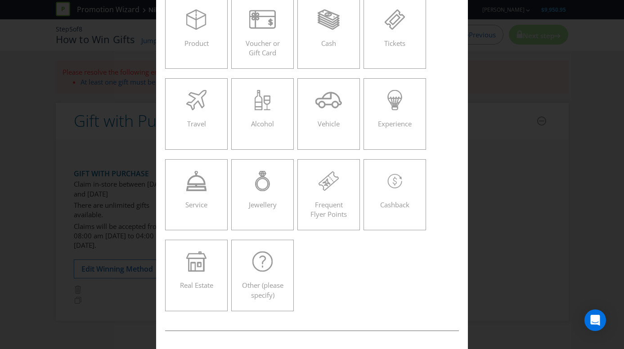
scroll to position [67, 0]
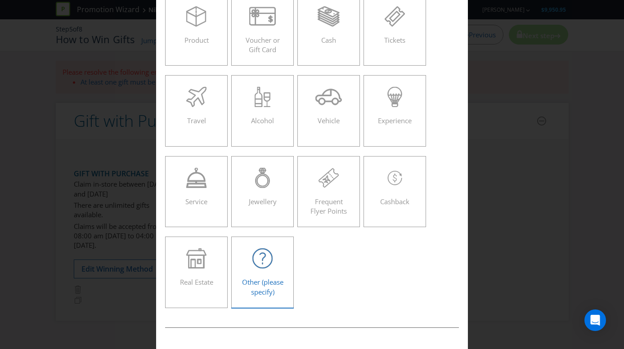
click at [265, 279] on span "Other (please specify)" at bounding box center [262, 286] width 41 height 18
click at [0, 0] on input "Other (please specify)" at bounding box center [0, 0] width 0 height 0
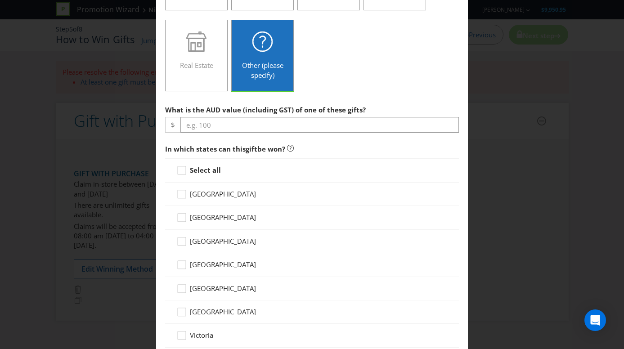
scroll to position [293, 0]
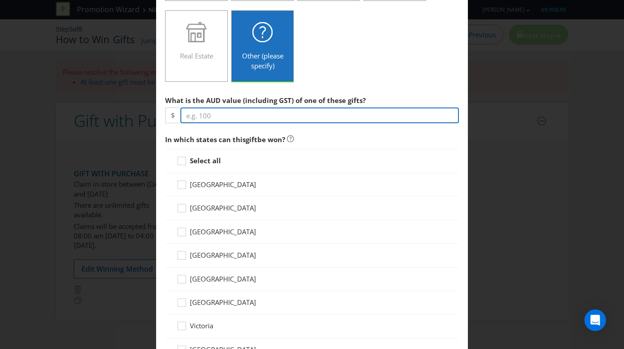
click at [304, 114] on input "number" at bounding box center [319, 115] width 279 height 16
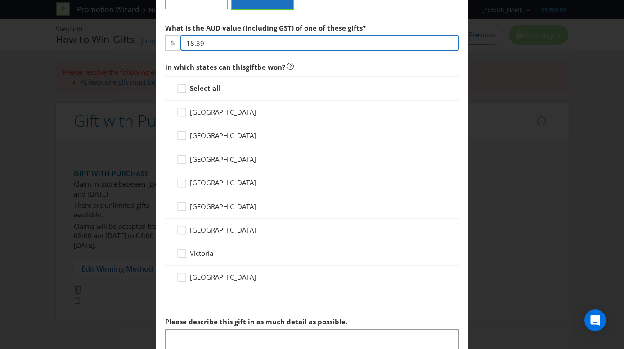
scroll to position [366, 0]
type input "18.39"
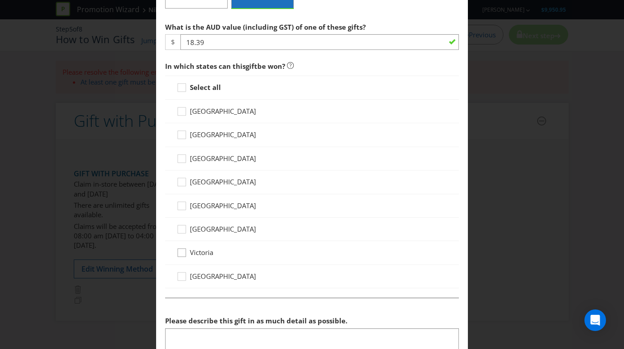
click at [183, 254] on icon at bounding box center [182, 254] width 13 height 13
click at [0, 0] on input "Victoria" at bounding box center [0, 0] width 0 height 0
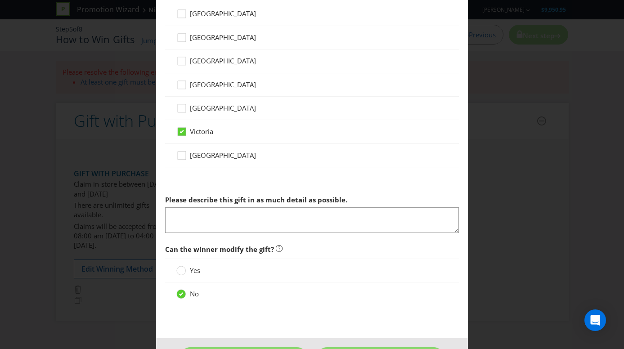
scroll to position [488, 0]
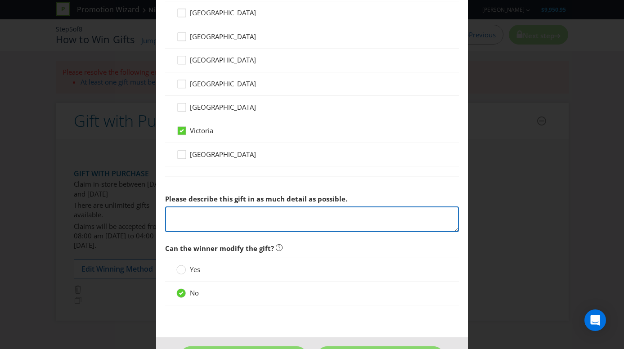
click at [251, 218] on textarea at bounding box center [312, 219] width 294 height 26
click at [172, 214] on textarea "X3 Custom Heat Press Badges" at bounding box center [312, 219] width 294 height 26
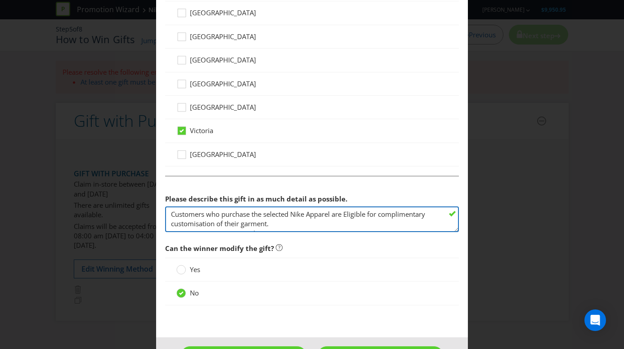
scroll to position [7, 0]
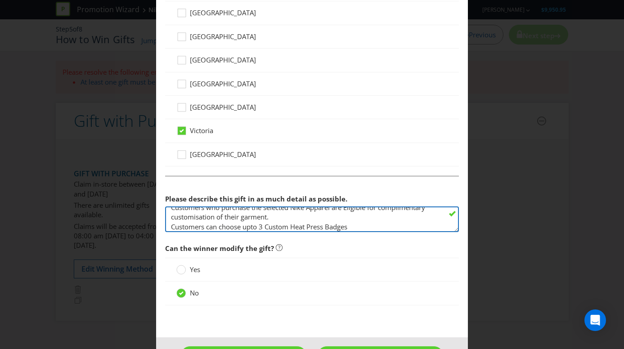
click at [266, 228] on textarea "Customers who purchase the selected Nike Apparel are Eligible for complimentary…" at bounding box center [312, 219] width 294 height 26
click at [263, 227] on textarea "Customers who purchase the selected Nike Apparel are Eligible for complimentary…" at bounding box center [312, 219] width 294 height 26
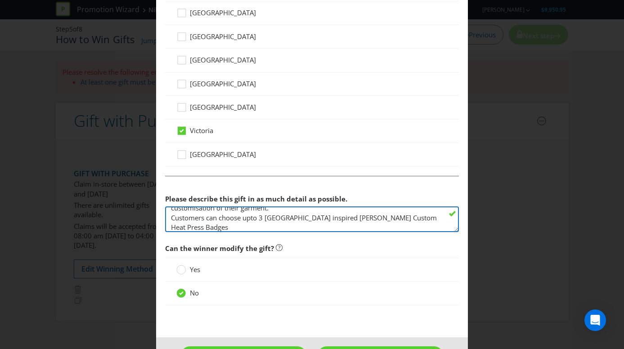
scroll to position [19, 0]
drag, startPoint x: 370, startPoint y: 228, endPoint x: 329, endPoint y: 213, distance: 43.4
click at [329, 213] on textarea "Customers who purchase the selected Nike Apparel are Eligible for complimentary…" at bounding box center [312, 219] width 294 height 26
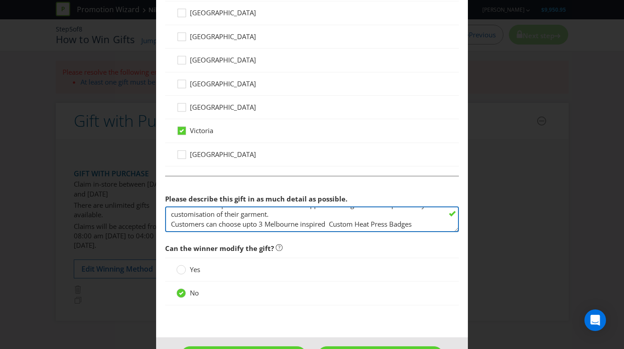
scroll to position [9, 0]
click at [265, 223] on textarea "Customers who purchase the selected Nike Apparel are Eligible for complimentary…" at bounding box center [312, 219] width 294 height 26
paste textarea "[PERSON_NAME]"
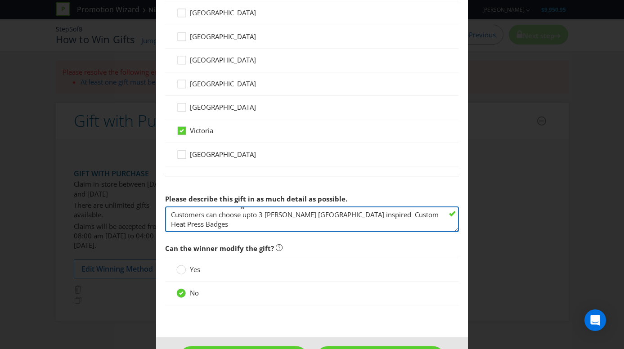
click at [375, 214] on textarea "Customers who purchase the selected Nike Apparel are Eligible for complimentary…" at bounding box center [312, 219] width 294 height 26
click at [194, 222] on textarea "Customers who purchase the selected Nike Apparel are Eligible for complimentary…" at bounding box center [312, 219] width 294 height 26
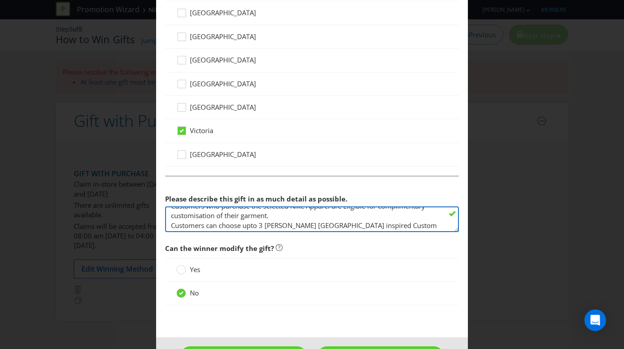
scroll to position [0, 0]
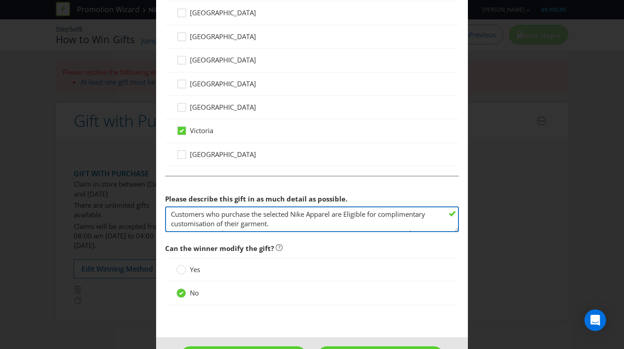
drag, startPoint x: 291, startPoint y: 225, endPoint x: 174, endPoint y: 204, distance: 119.7
click at [174, 204] on div "Please describe this gift in as much detail as possible. Customers who purchase…" at bounding box center [312, 211] width 294 height 42
click at [252, 213] on textarea "Customers who purchase the selected Nike Apparel are Eligible for complimentary…" at bounding box center [312, 219] width 294 height 26
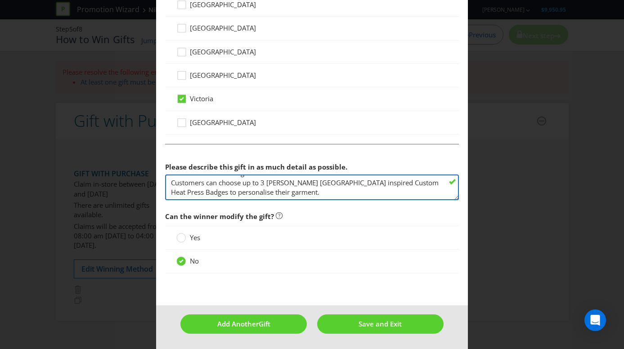
scroll to position [521, 0]
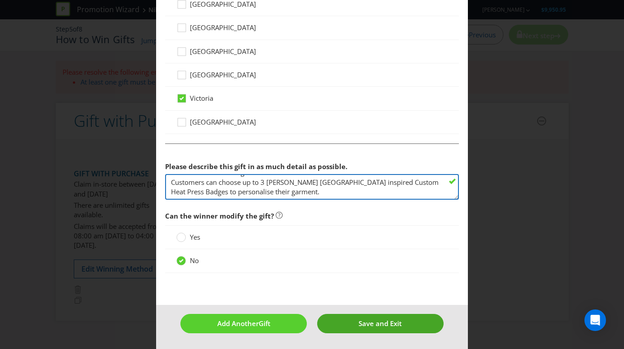
type textarea "Customers who purchase the selected Nike Apparel are Eligible for complimentary…"
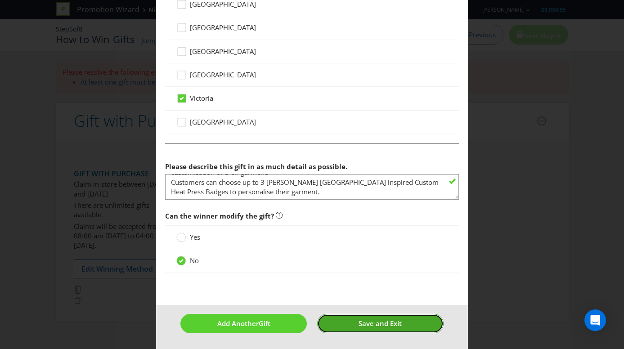
click at [390, 323] on span "Save and Exit" at bounding box center [379, 323] width 43 height 9
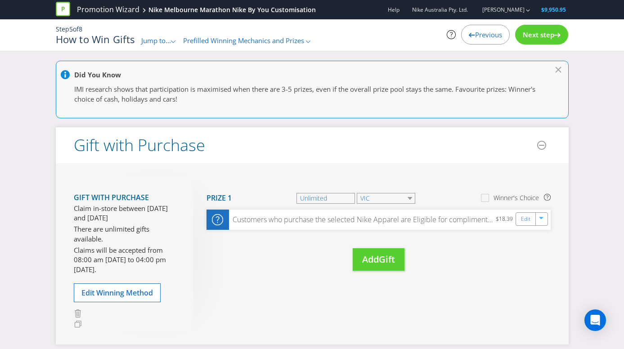
click at [543, 36] on span "Next step" at bounding box center [538, 34] width 31 height 9
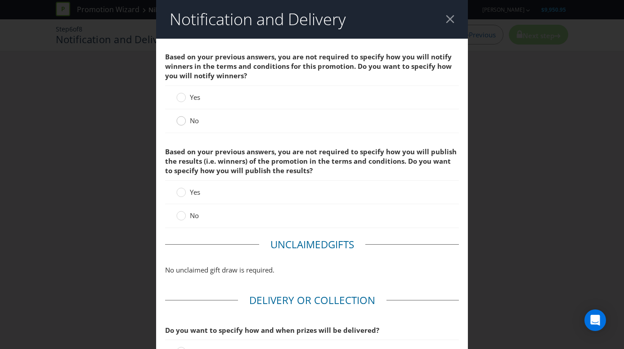
click at [181, 121] on circle at bounding box center [181, 120] width 9 height 9
click at [0, 0] on input "No" at bounding box center [0, 0] width 0 height 0
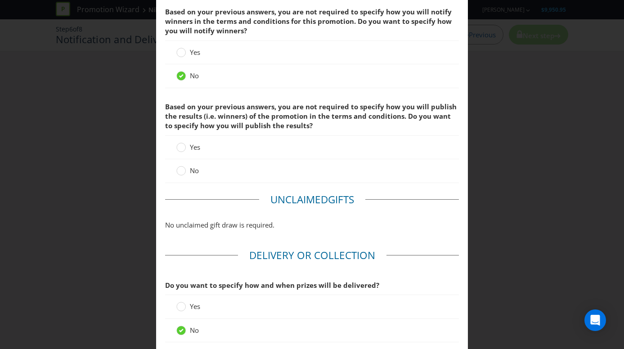
scroll to position [55, 0]
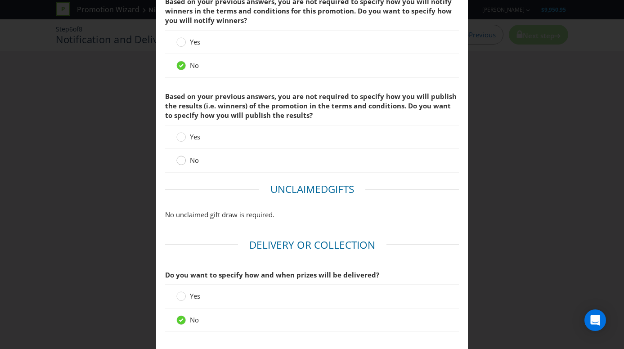
click at [181, 159] on div at bounding box center [181, 157] width 4 height 4
click at [0, 0] on input "No" at bounding box center [0, 0] width 0 height 0
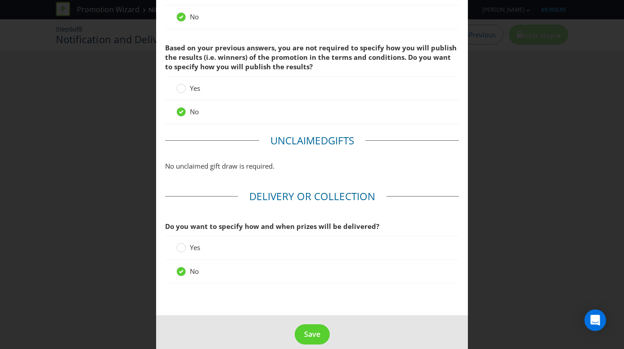
scroll to position [116, 0]
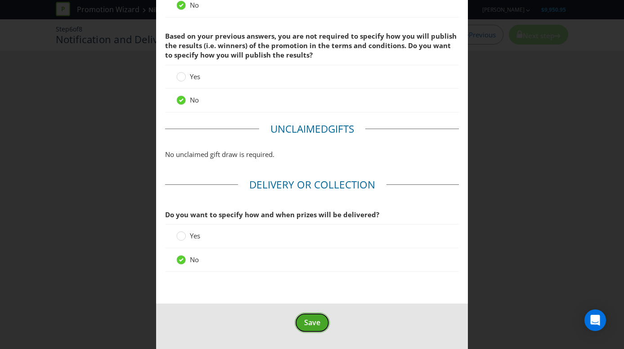
click at [317, 322] on span "Save" at bounding box center [312, 322] width 16 height 10
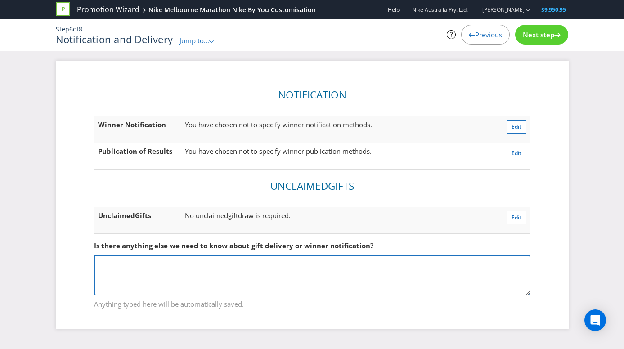
click at [166, 264] on textarea at bounding box center [312, 275] width 436 height 40
type textarea "Offer is available while stocks last."
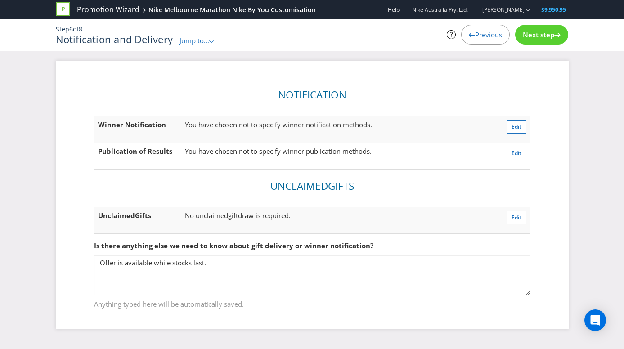
click at [547, 33] on span "Next step" at bounding box center [538, 34] width 31 height 9
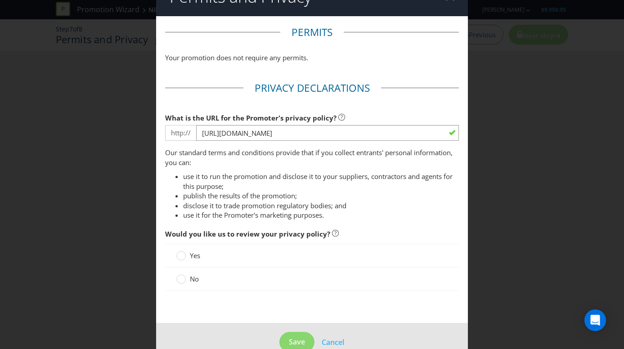
scroll to position [34, 0]
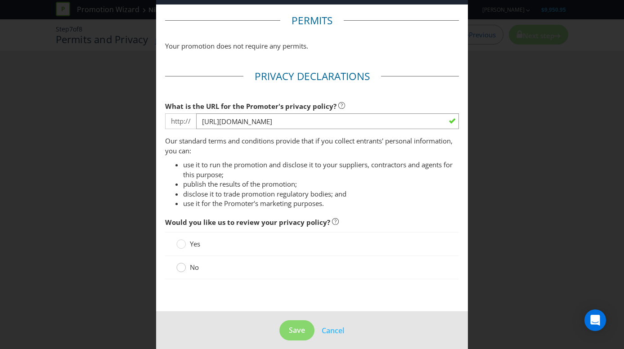
click at [182, 267] on circle at bounding box center [181, 267] width 9 height 9
click at [0, 0] on input "No" at bounding box center [0, 0] width 0 height 0
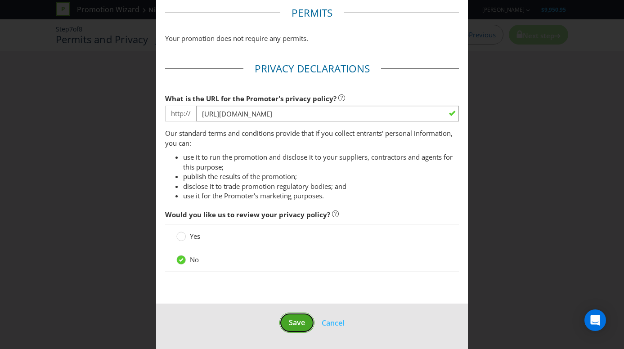
click at [294, 319] on span "Save" at bounding box center [297, 322] width 16 height 10
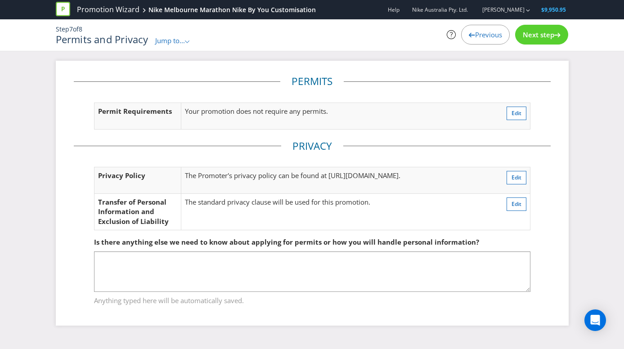
scroll to position [19, 0]
click at [528, 36] on span "Next step" at bounding box center [538, 34] width 31 height 9
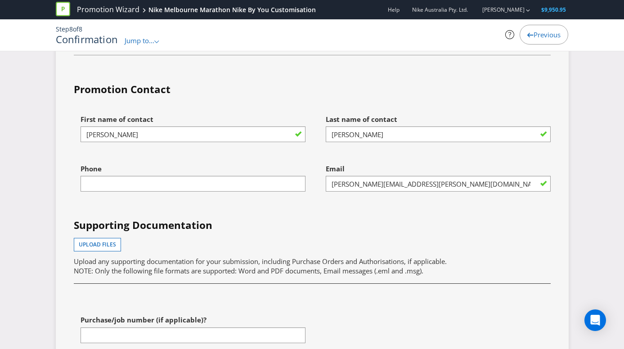
scroll to position [2244, 0]
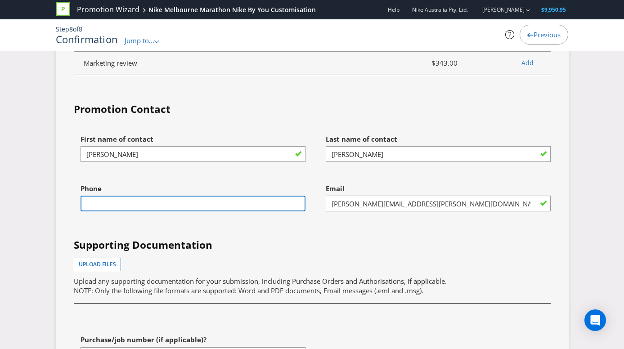
click at [130, 211] on input "text" at bounding box center [192, 204] width 225 height 16
type input "0438698086"
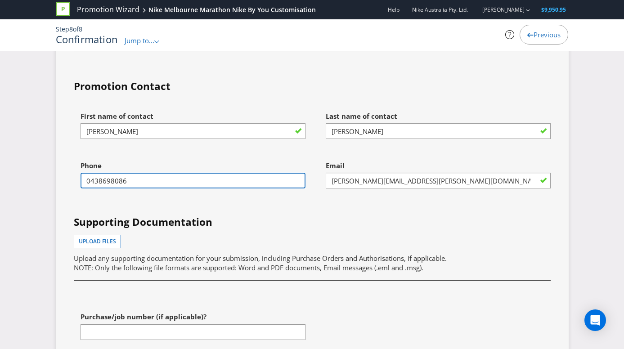
scroll to position [2266, 0]
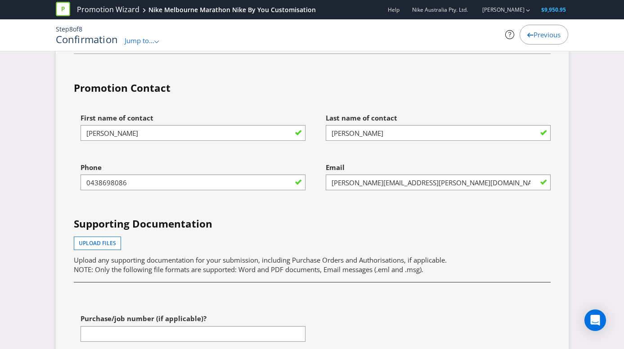
click at [305, 242] on div "First name of contact [PERSON_NAME] Last name of contact [PERSON_NAME] Phone [P…" at bounding box center [312, 234] width 490 height 250
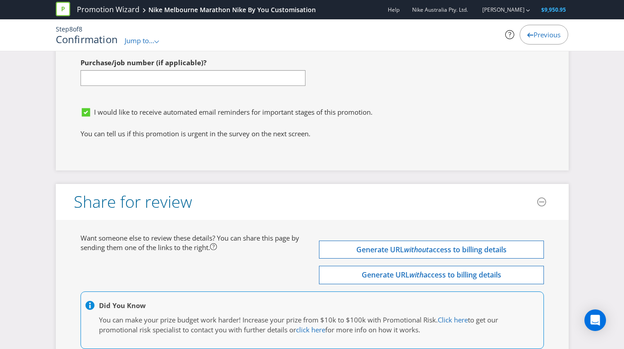
scroll to position [2619, 0]
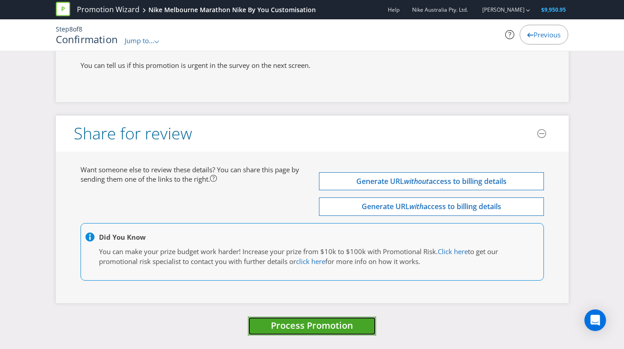
click at [330, 324] on span "Process Promotion" at bounding box center [312, 325] width 82 height 12
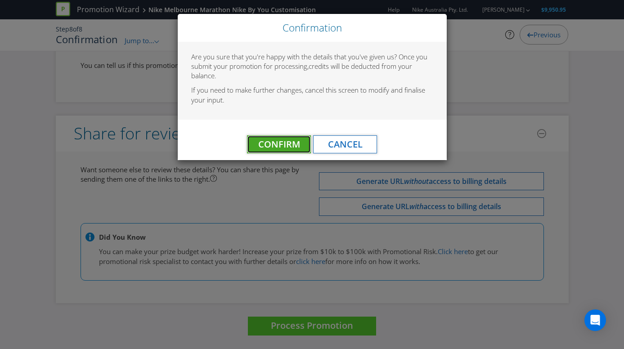
click at [286, 143] on span "Confirm" at bounding box center [279, 144] width 42 height 12
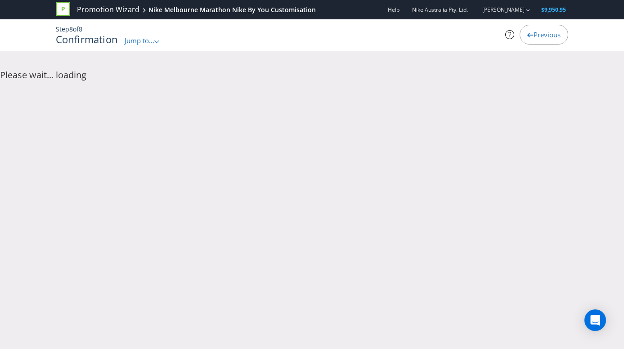
scroll to position [0, 0]
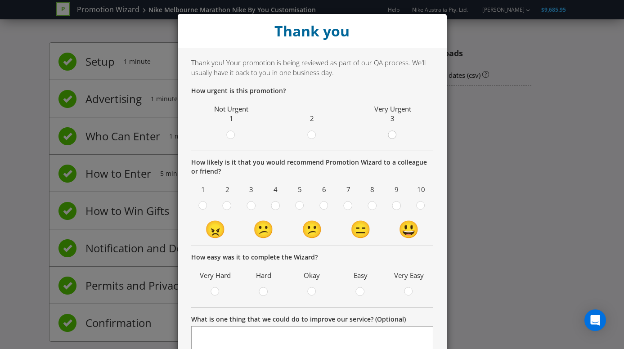
click at [391, 137] on circle at bounding box center [392, 135] width 8 height 8
click at [0, 0] on input "radio" at bounding box center [0, 0] width 0 height 0
click at [421, 203] on div at bounding box center [421, 203] width 4 height 4
click at [0, 0] on input "radio" at bounding box center [0, 0] width 0 height 0
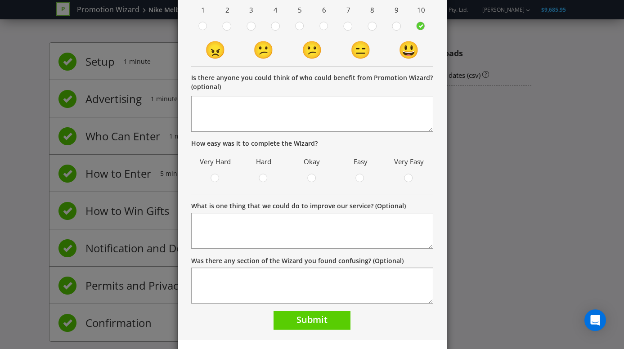
scroll to position [198, 0]
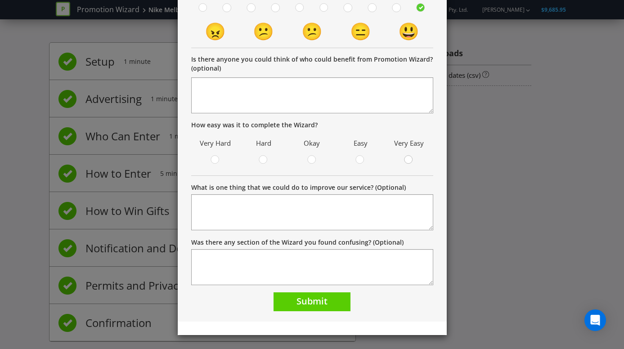
click at [410, 161] on circle at bounding box center [408, 160] width 8 height 8
click at [0, 0] on input "radio" at bounding box center [0, 0] width 0 height 0
click at [323, 308] on button "Submit" at bounding box center [311, 301] width 77 height 19
